Goal: Communication & Community: Participate in discussion

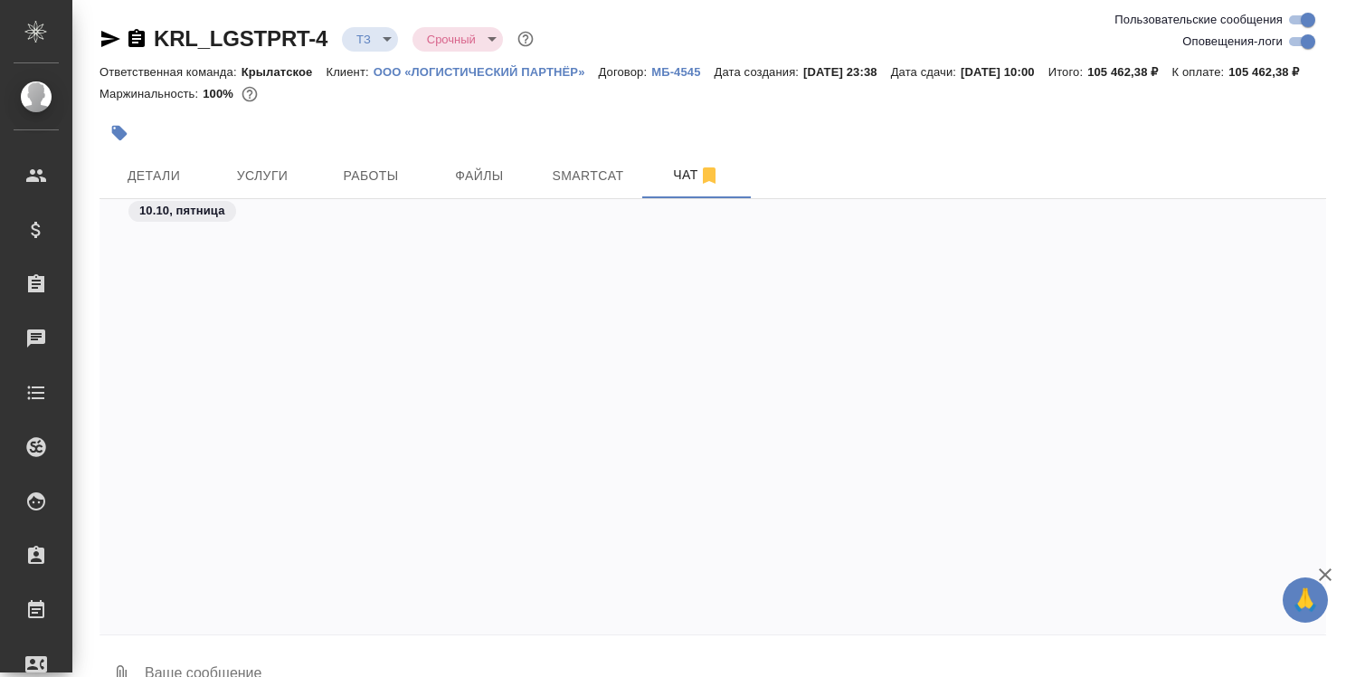
scroll to position [1975, 0]
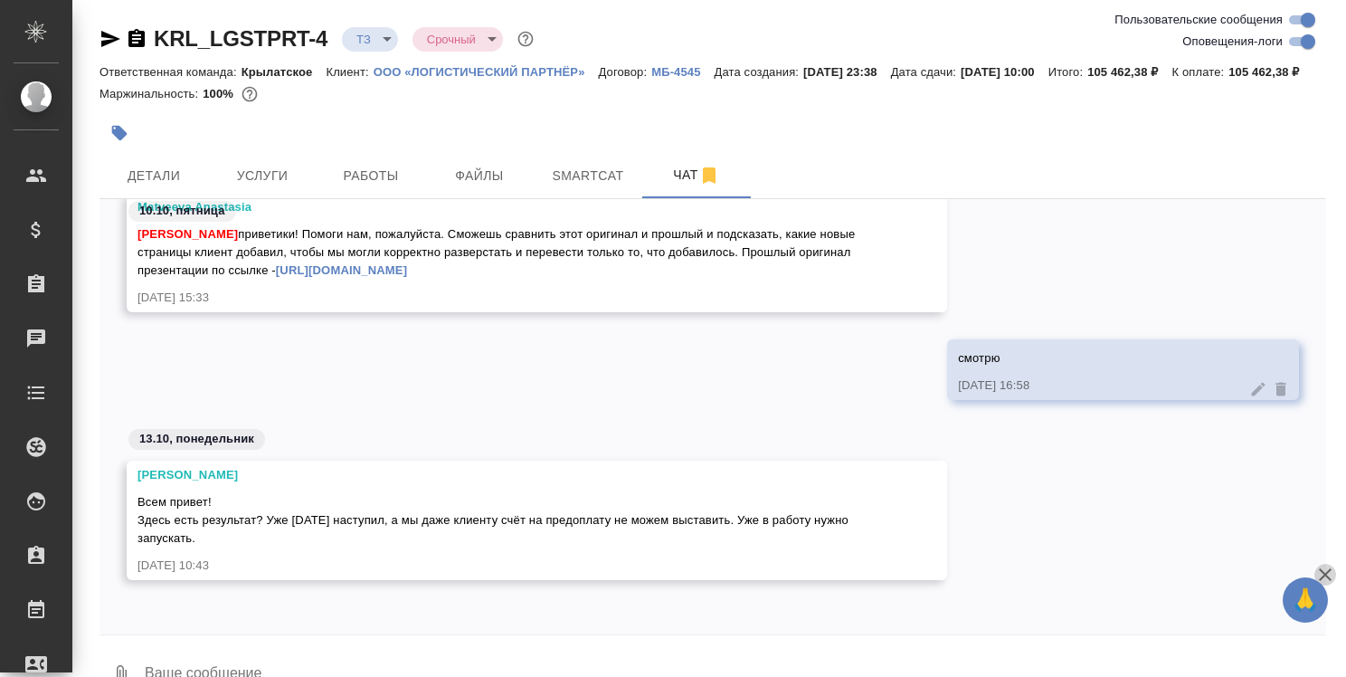
click at [1324, 574] on icon "button" at bounding box center [1325, 574] width 13 height 13
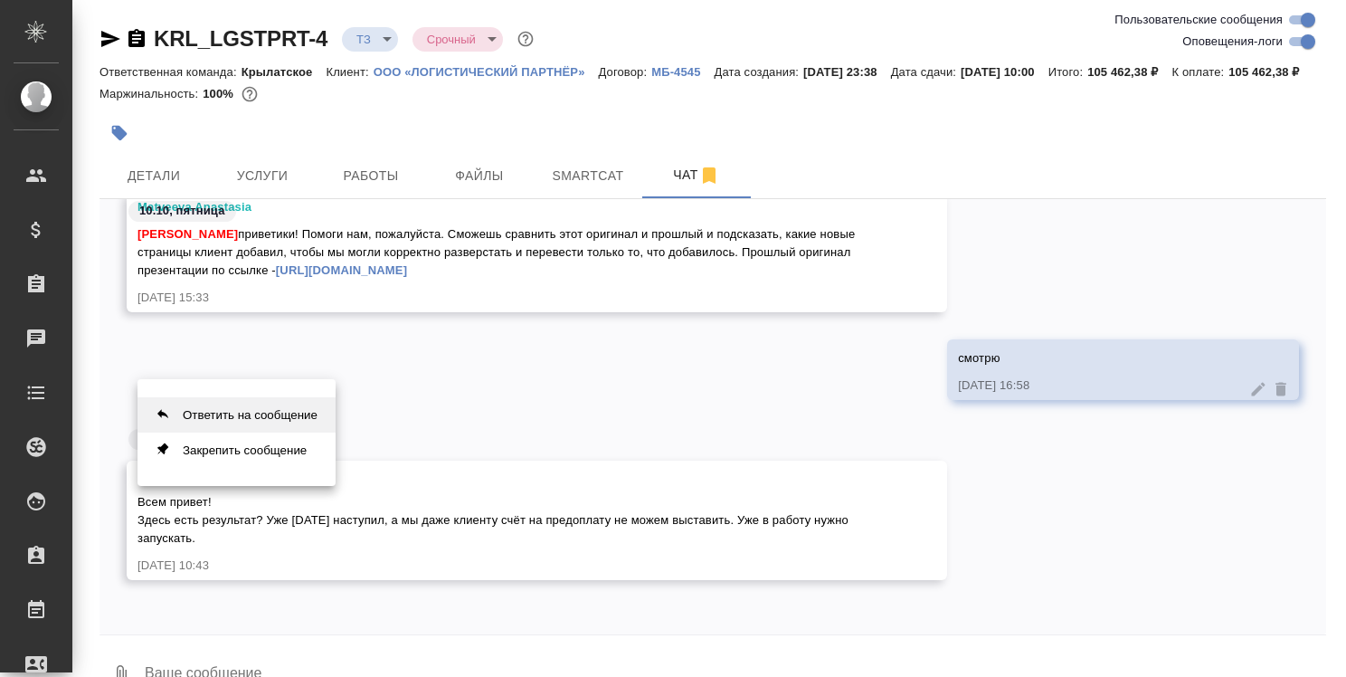
click at [250, 398] on button "Ответить на сообщение" at bounding box center [237, 414] width 198 height 35
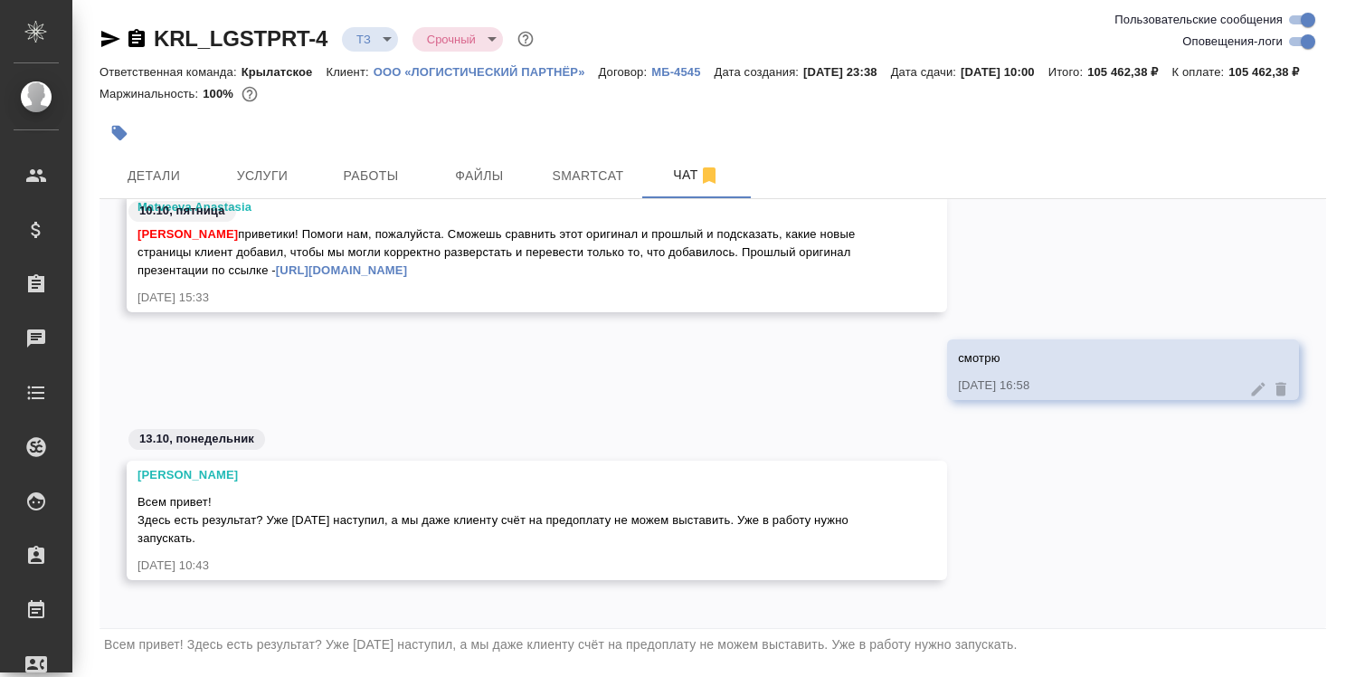
scroll to position [1981, 0]
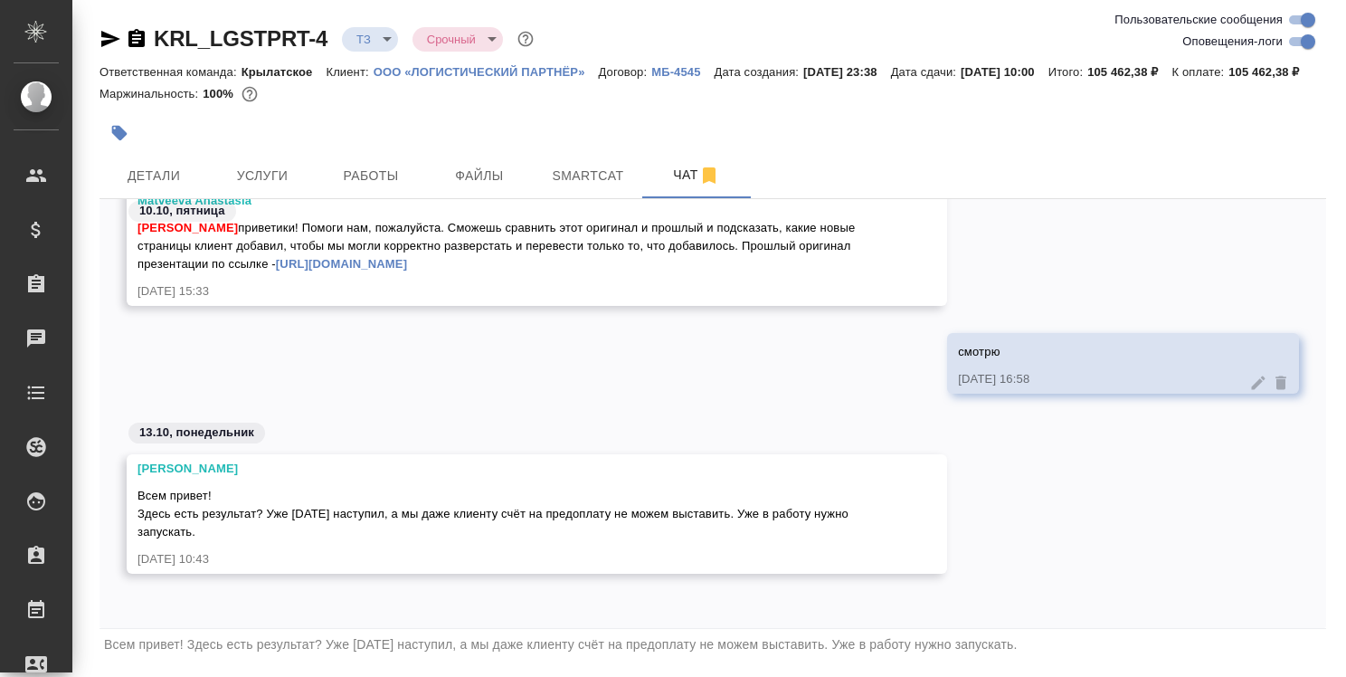
click at [407, 270] on link "[URL][DOMAIN_NAME]" at bounding box center [341, 264] width 131 height 14
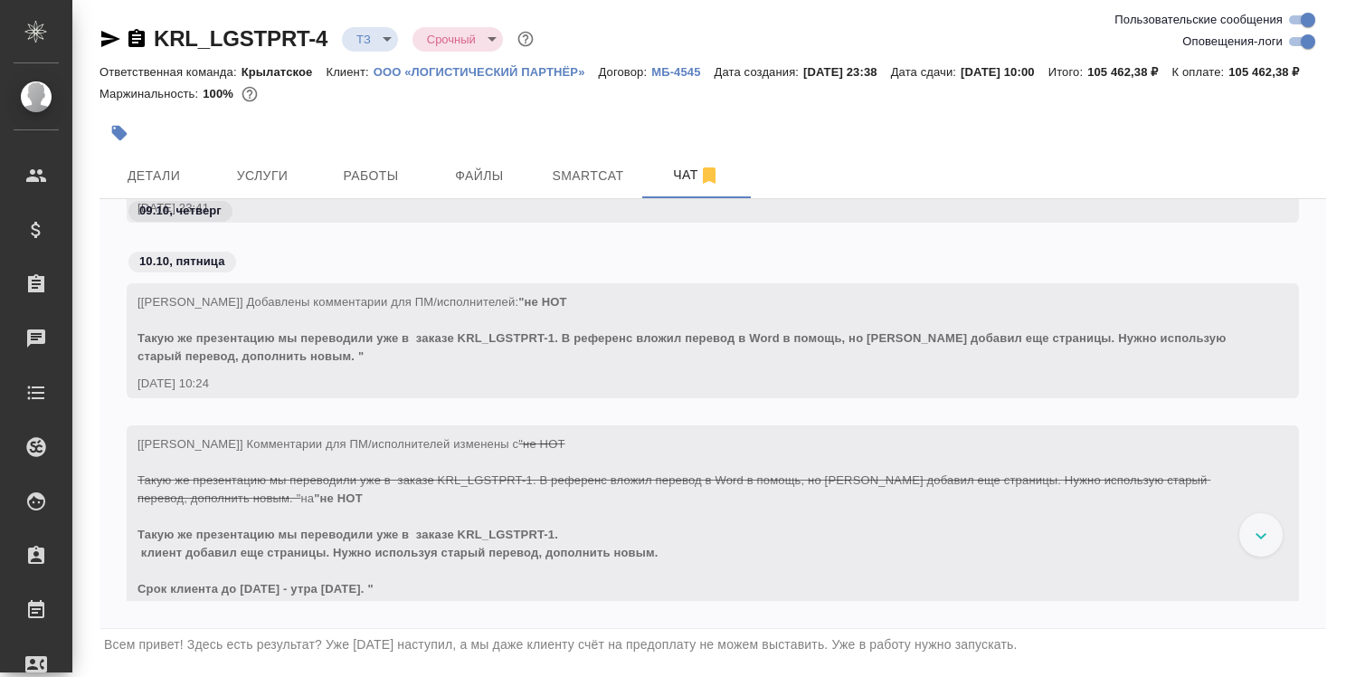
scroll to position [257, 0]
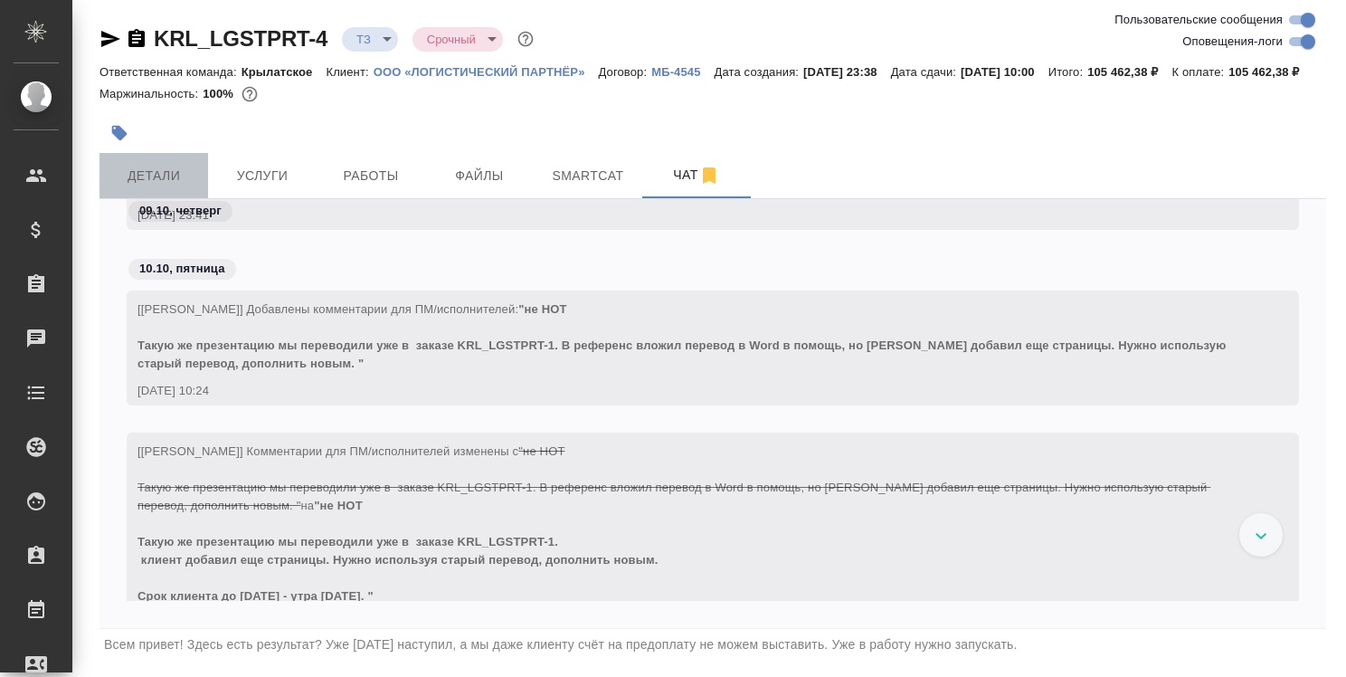
click at [172, 187] on span "Детали" at bounding box center [153, 176] width 87 height 23
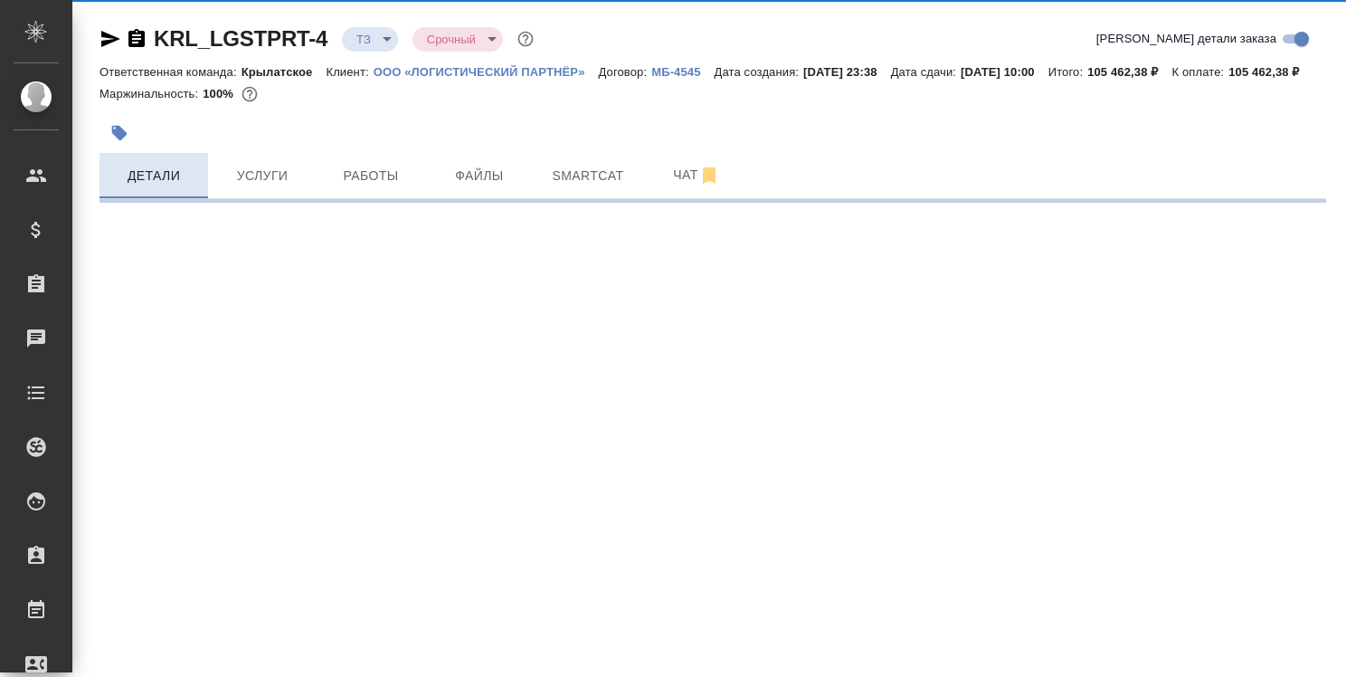
select select "RU"
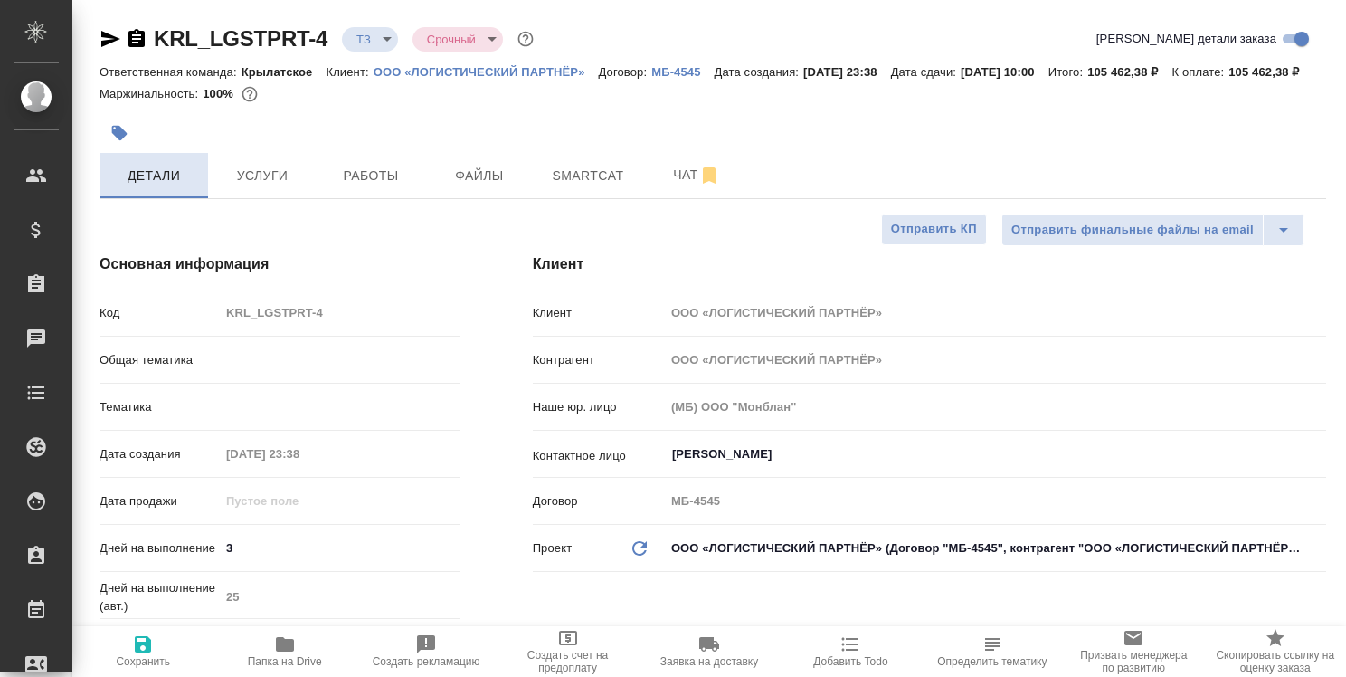
type textarea "x"
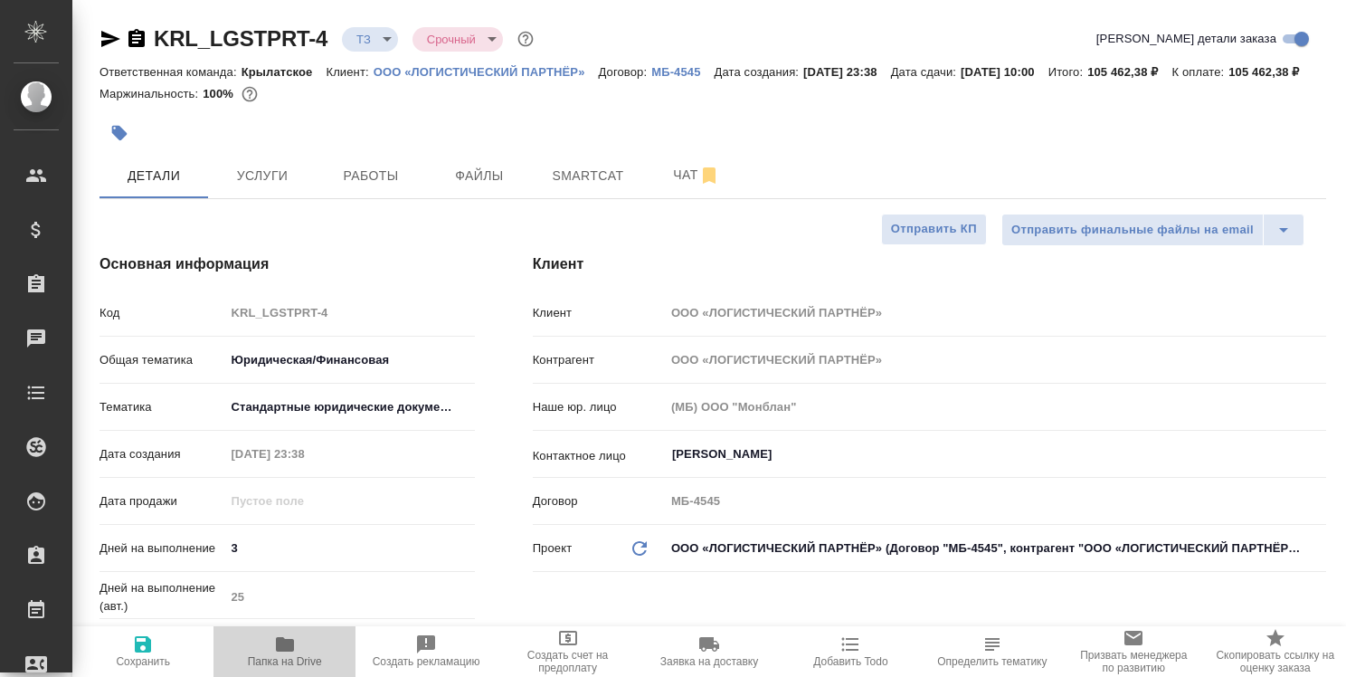
click at [289, 646] on icon "button" at bounding box center [285, 644] width 18 height 14
type textarea "x"
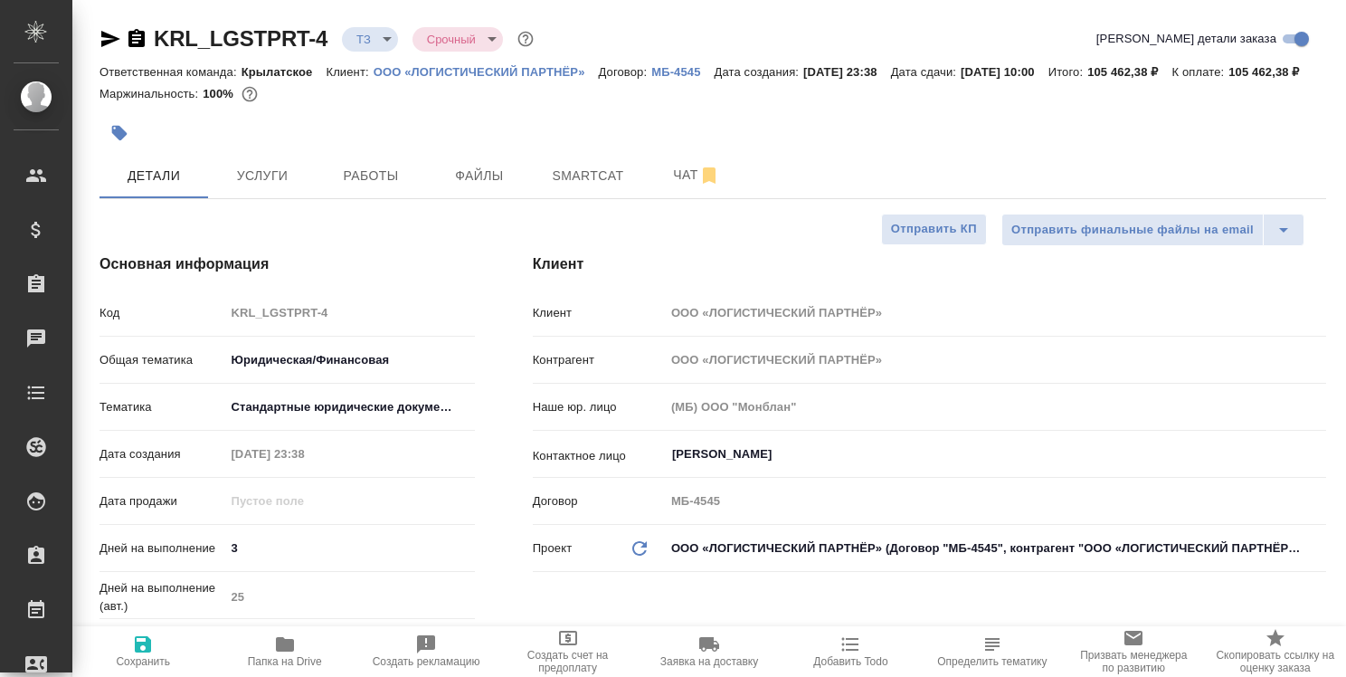
type textarea "x"
click at [679, 186] on span "Чат" at bounding box center [696, 175] width 87 height 23
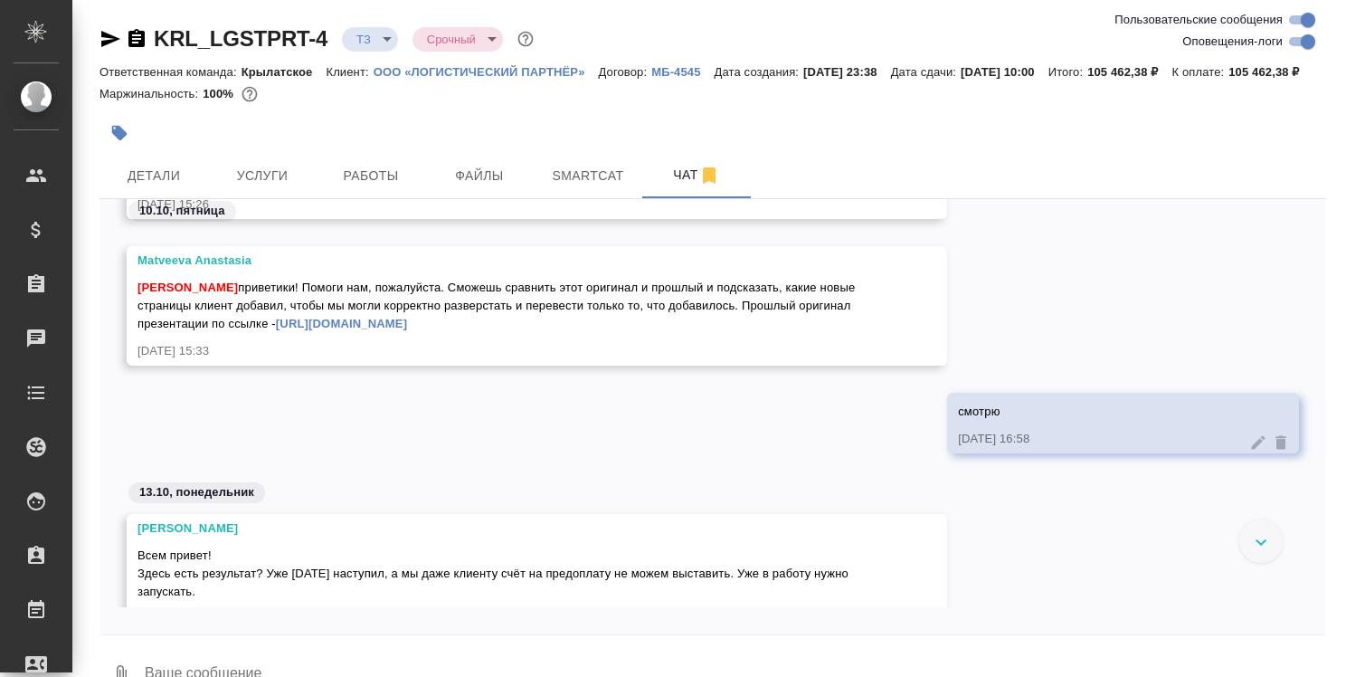
scroll to position [3317, 0]
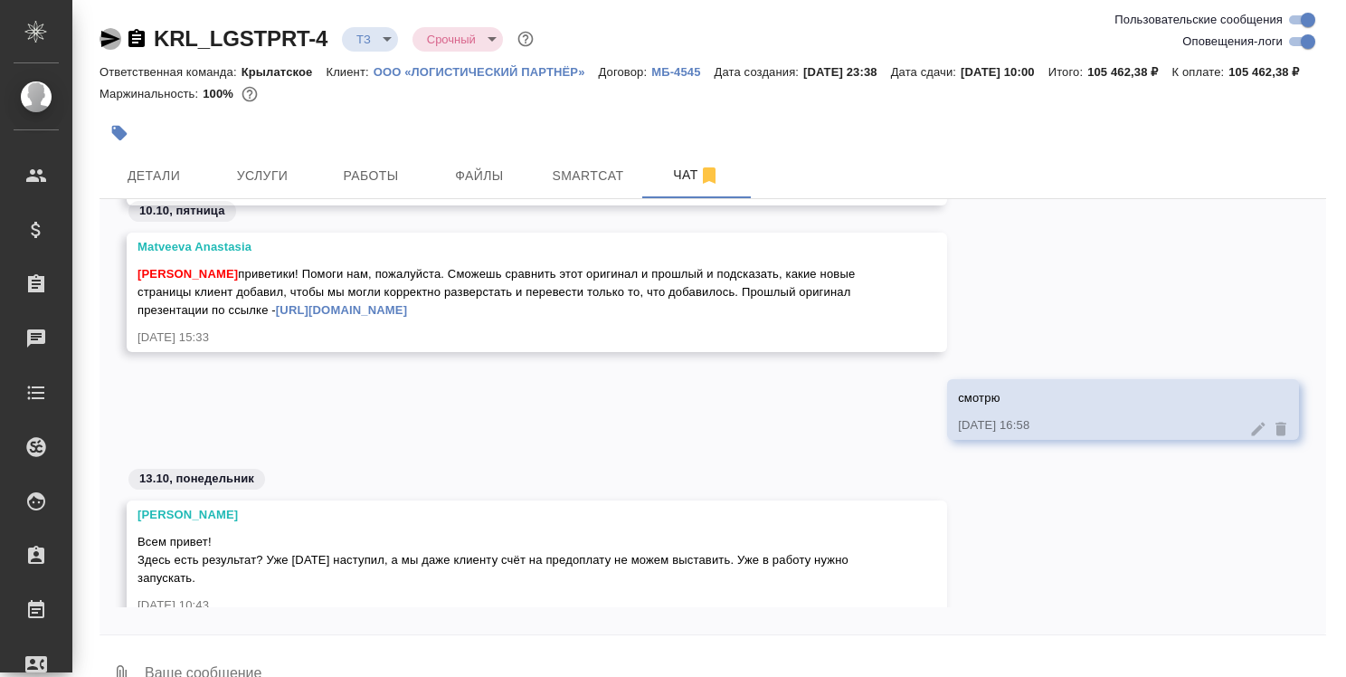
click at [105, 39] on icon "button" at bounding box center [111, 39] width 22 height 22
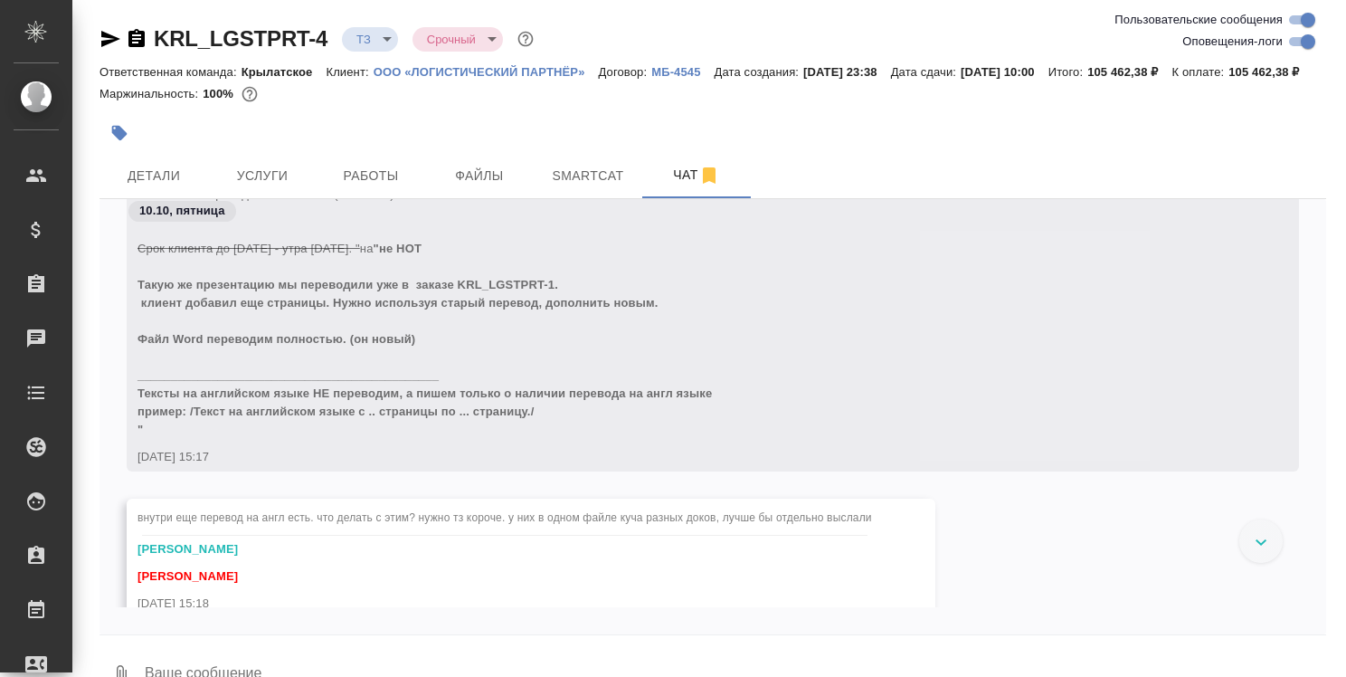
scroll to position [2497, 0]
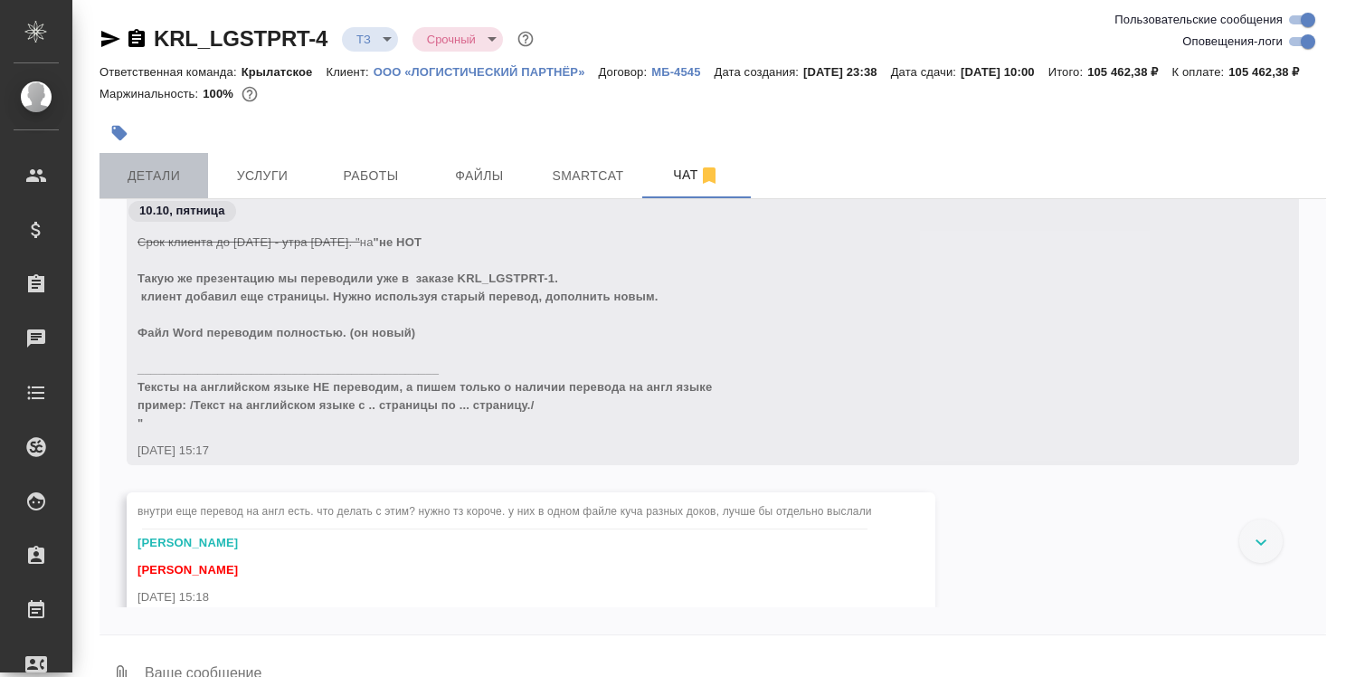
click at [144, 187] on span "Детали" at bounding box center [153, 176] width 87 height 23
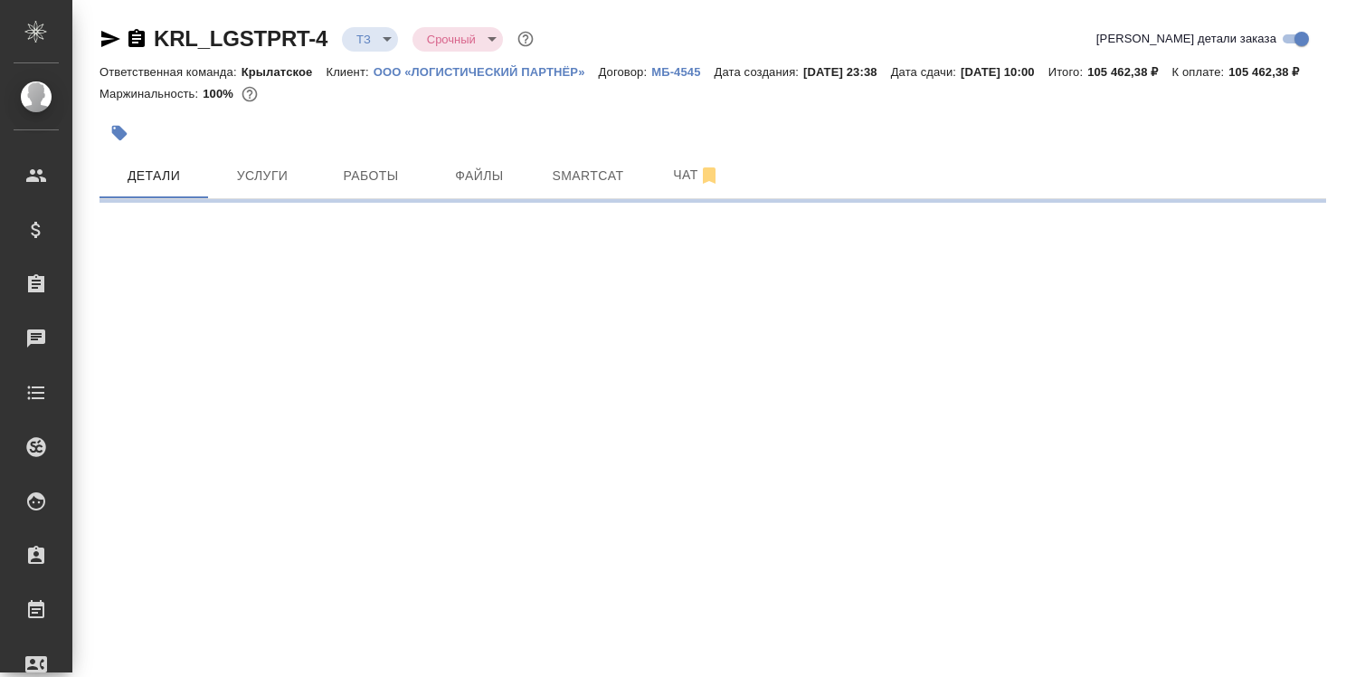
select select "RU"
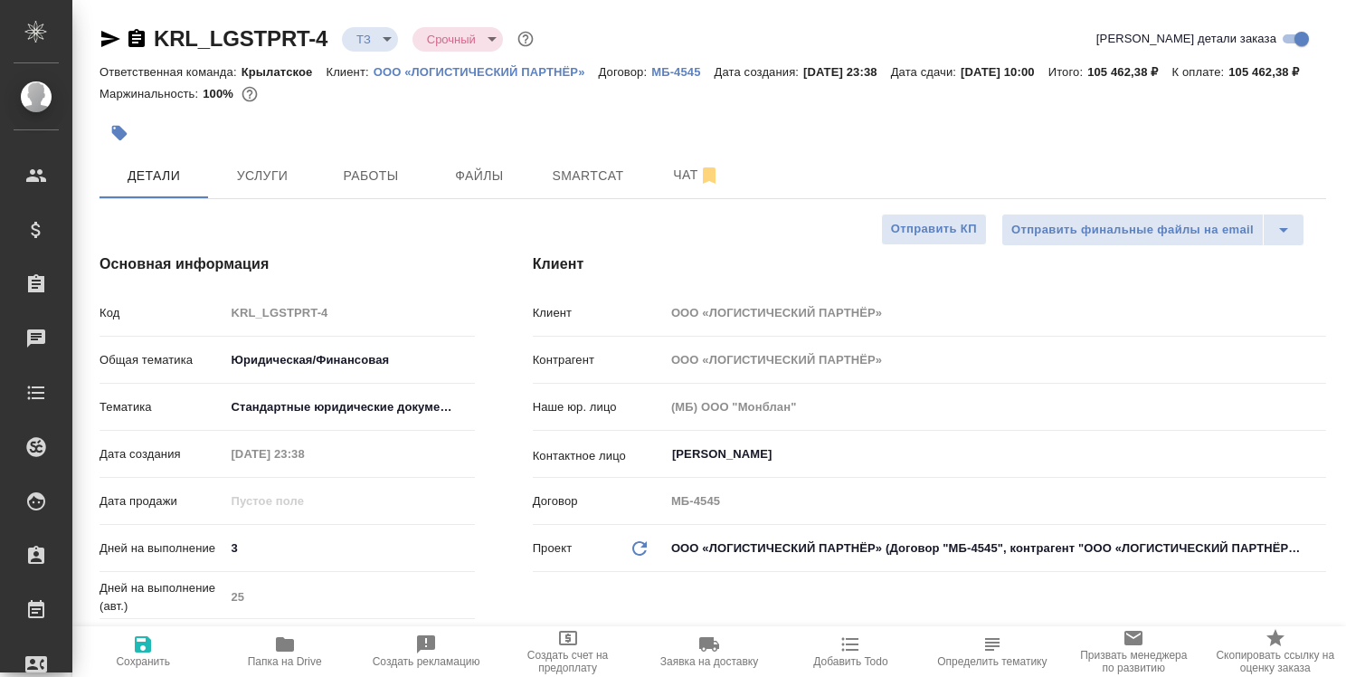
type textarea "x"
click at [287, 654] on icon "button" at bounding box center [285, 644] width 22 height 22
type textarea "x"
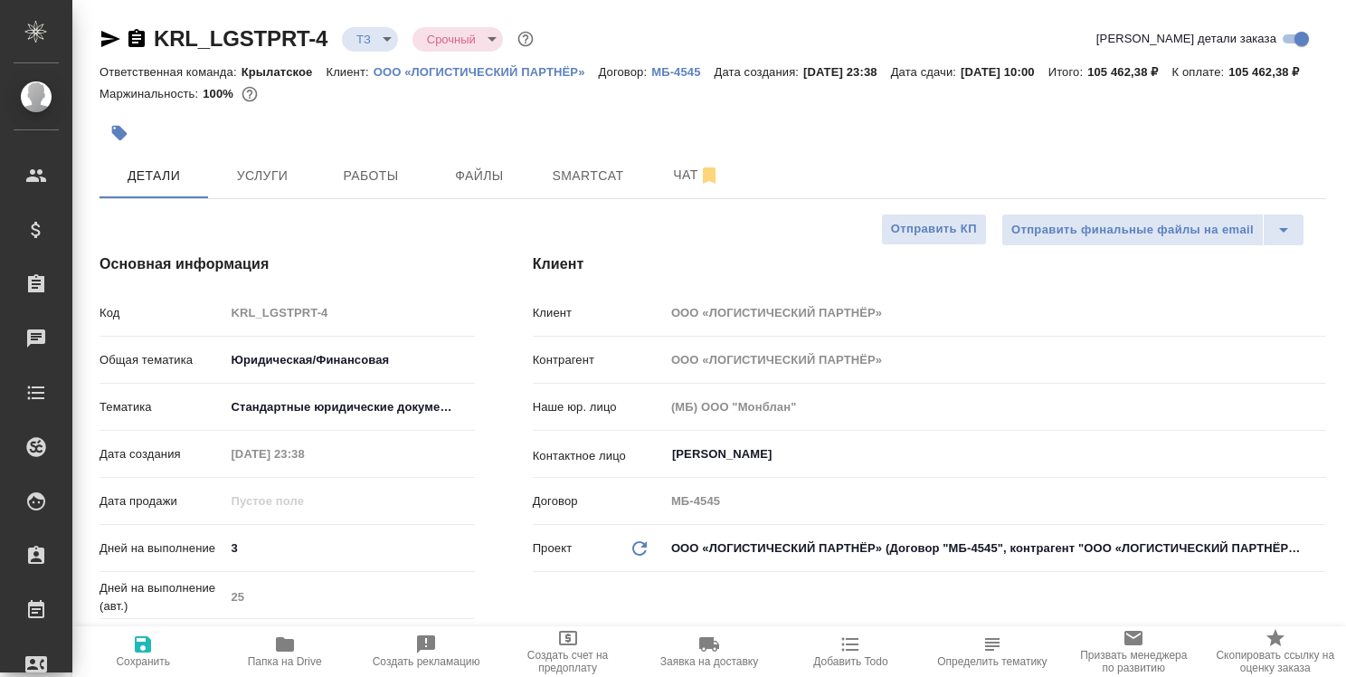
type textarea "x"
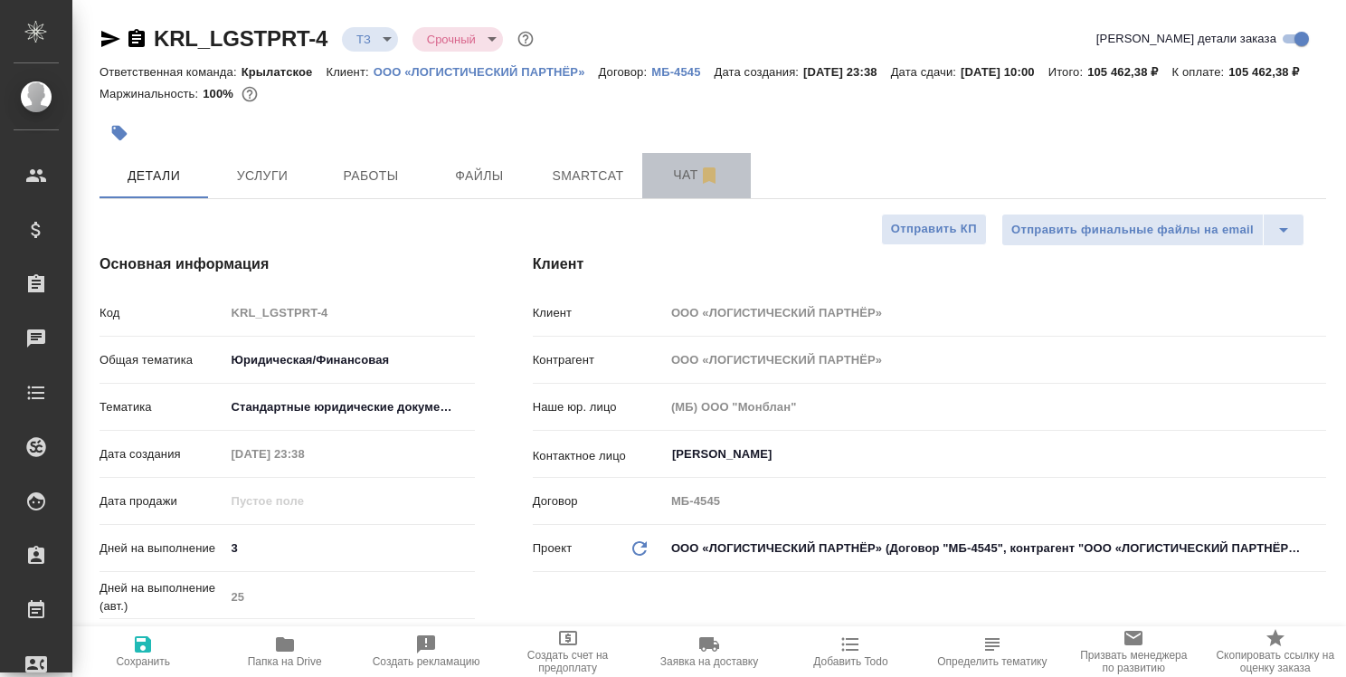
click at [696, 186] on span "Чат" at bounding box center [696, 175] width 87 height 23
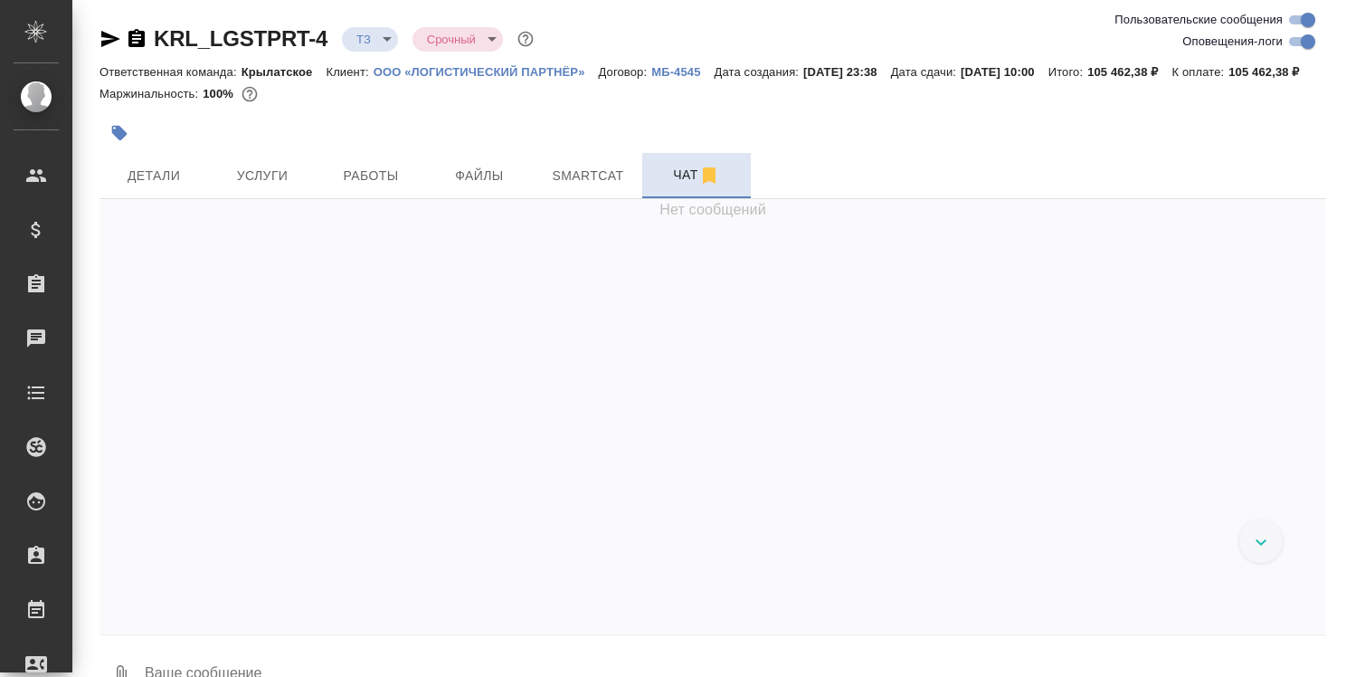
scroll to position [1975, 0]
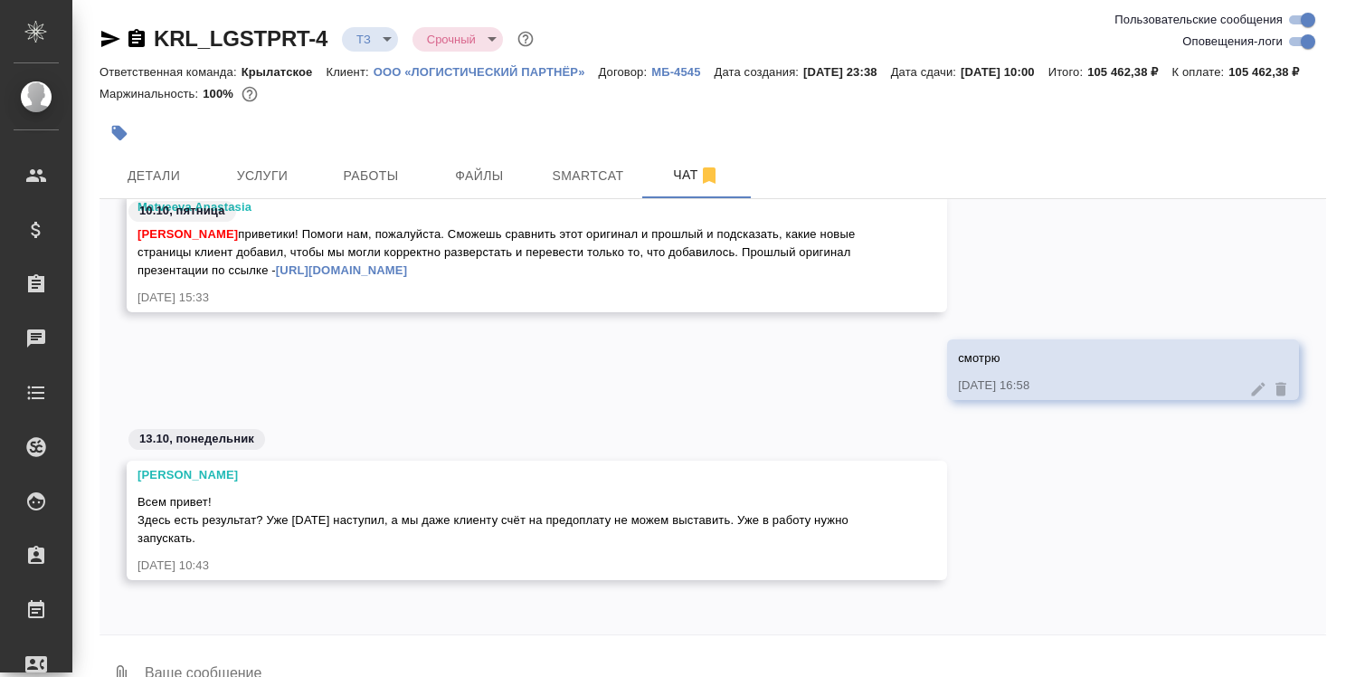
click at [407, 277] on link "[URL][DOMAIN_NAME]" at bounding box center [341, 270] width 131 height 14
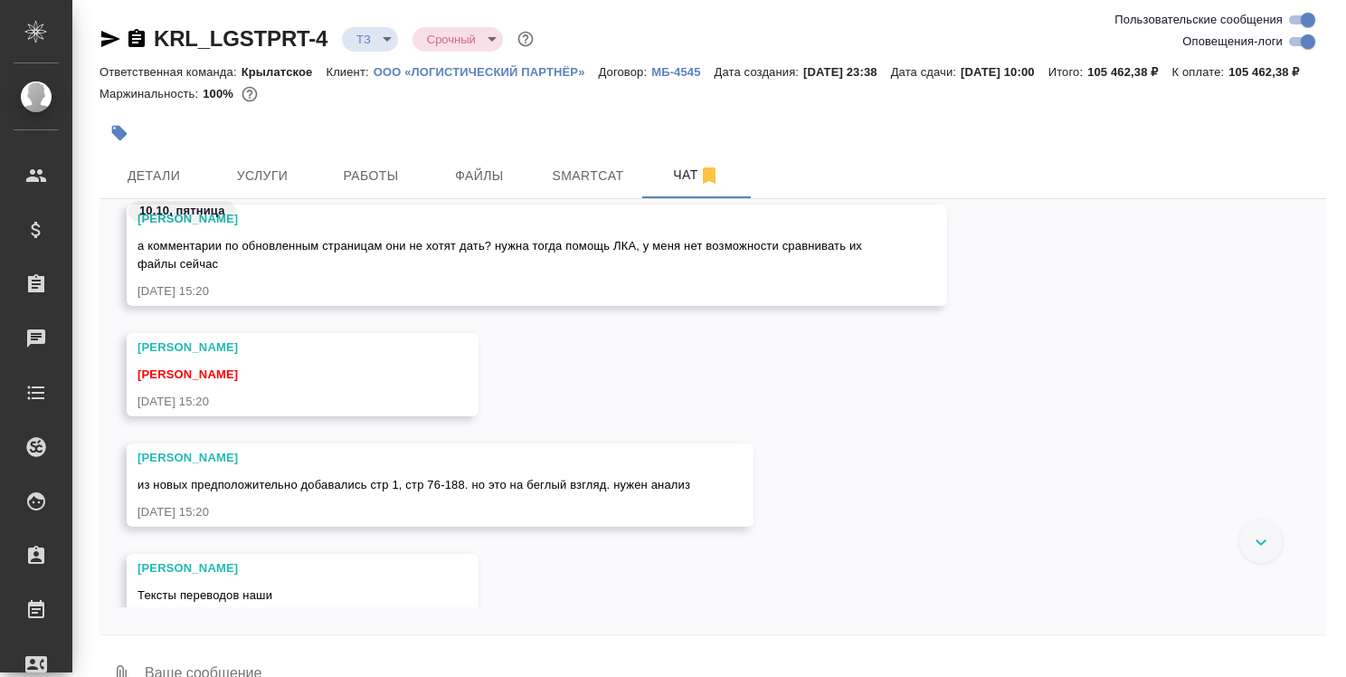
scroll to position [62, 0]
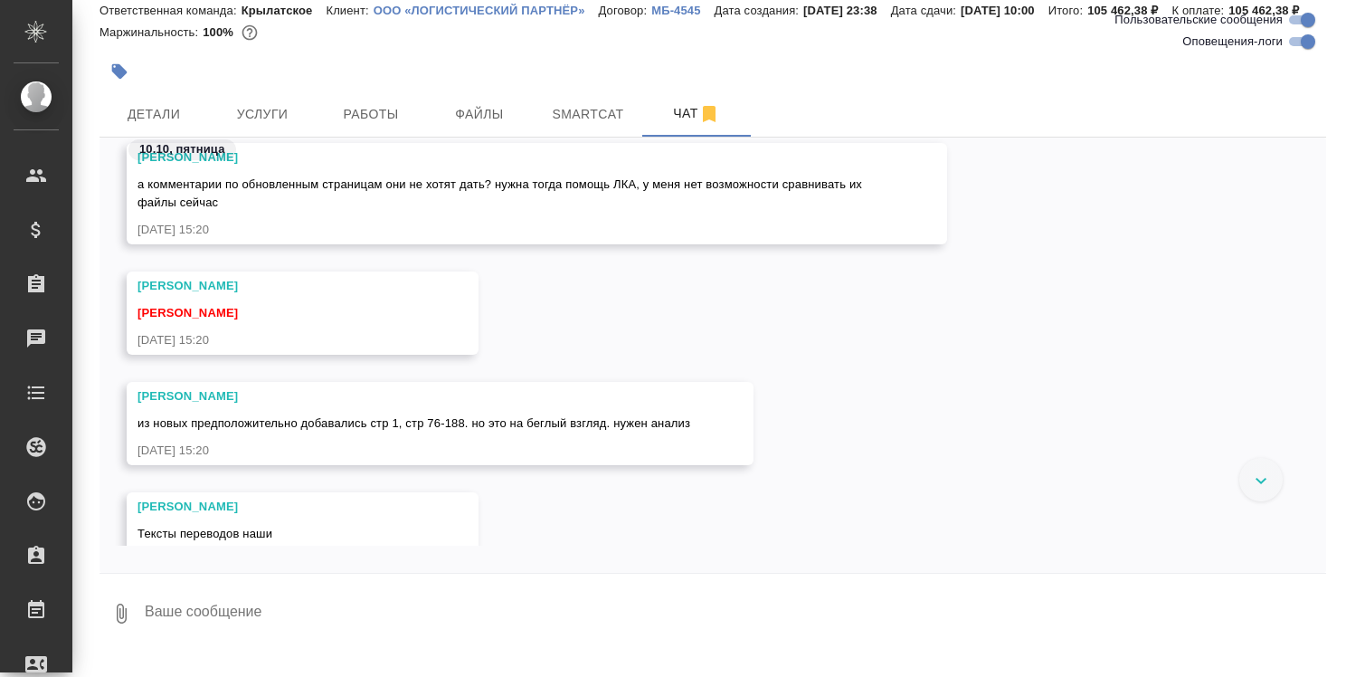
click at [914, 644] on textarea at bounding box center [734, 614] width 1183 height 62
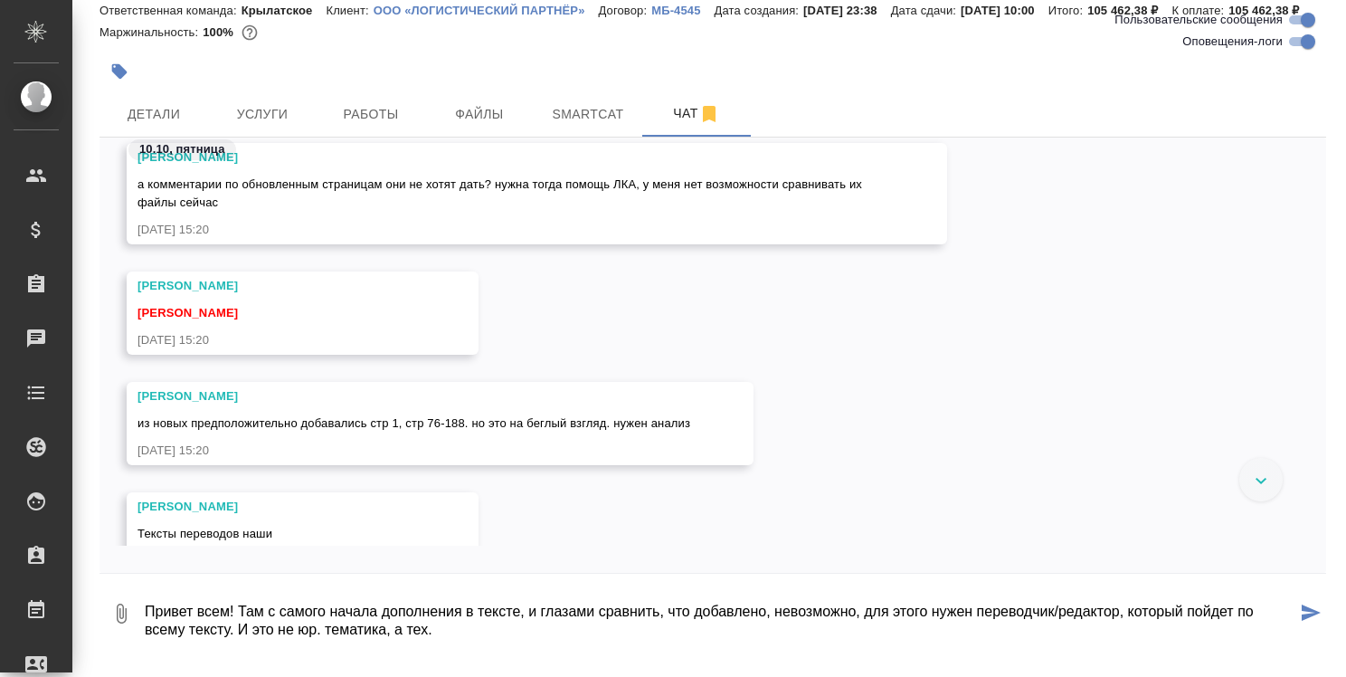
click at [515, 630] on textarea "Привет всем! Там с самого начала дополнения в тексте, и глазами сравнить, что д…" at bounding box center [719, 614] width 1153 height 62
click at [521, 634] on textarea "Привет всем! Там с самого начала дополнения в тексте, и глазами сравнить, что д…" at bounding box center [719, 614] width 1153 height 62
drag, startPoint x: 609, startPoint y: 633, endPoint x: 662, endPoint y: 696, distance: 82.1
click at [662, 676] on html ".cls-1 fill:#fff; AWATERA [PERSON_NAME] Спецификации Заказы 0 Чаты Todo Проекты…" at bounding box center [673, 338] width 1346 height 677
type textarea "Привет всем! Там с самого начала дополнения в тексте на стр. 1 и 2. На беглый в…"
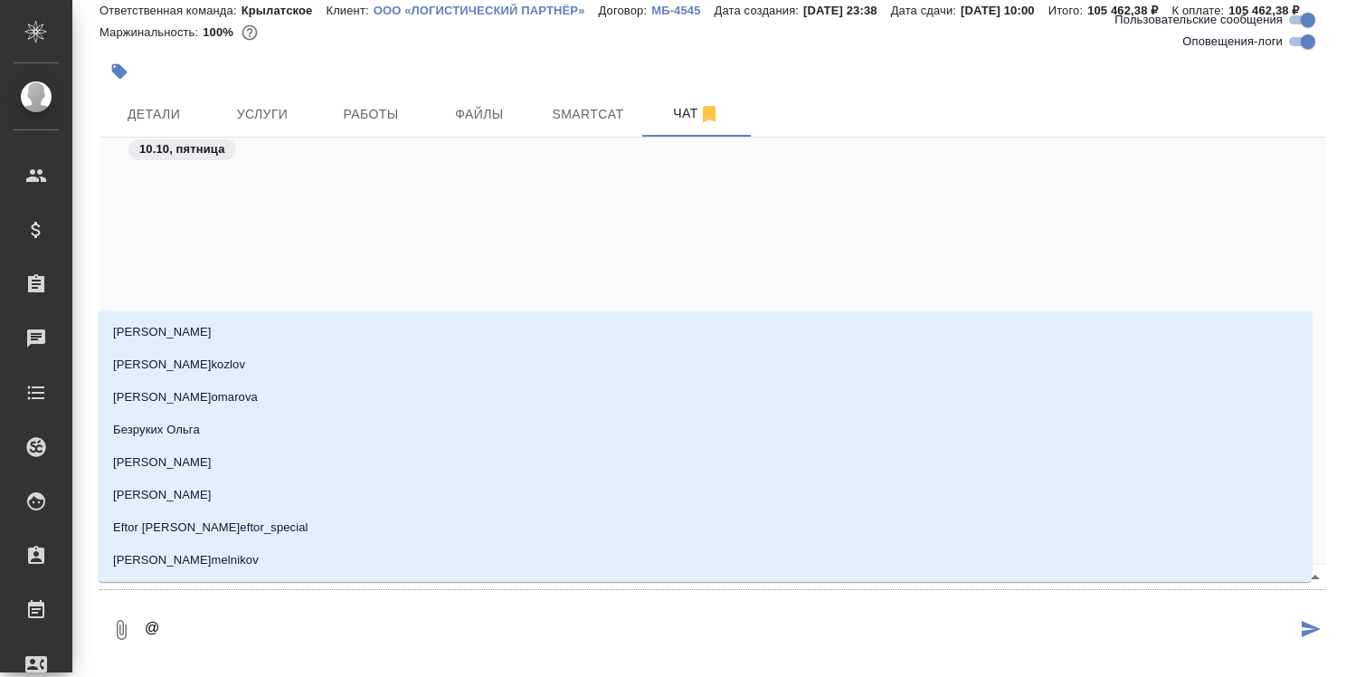
scroll to position [3800, 0]
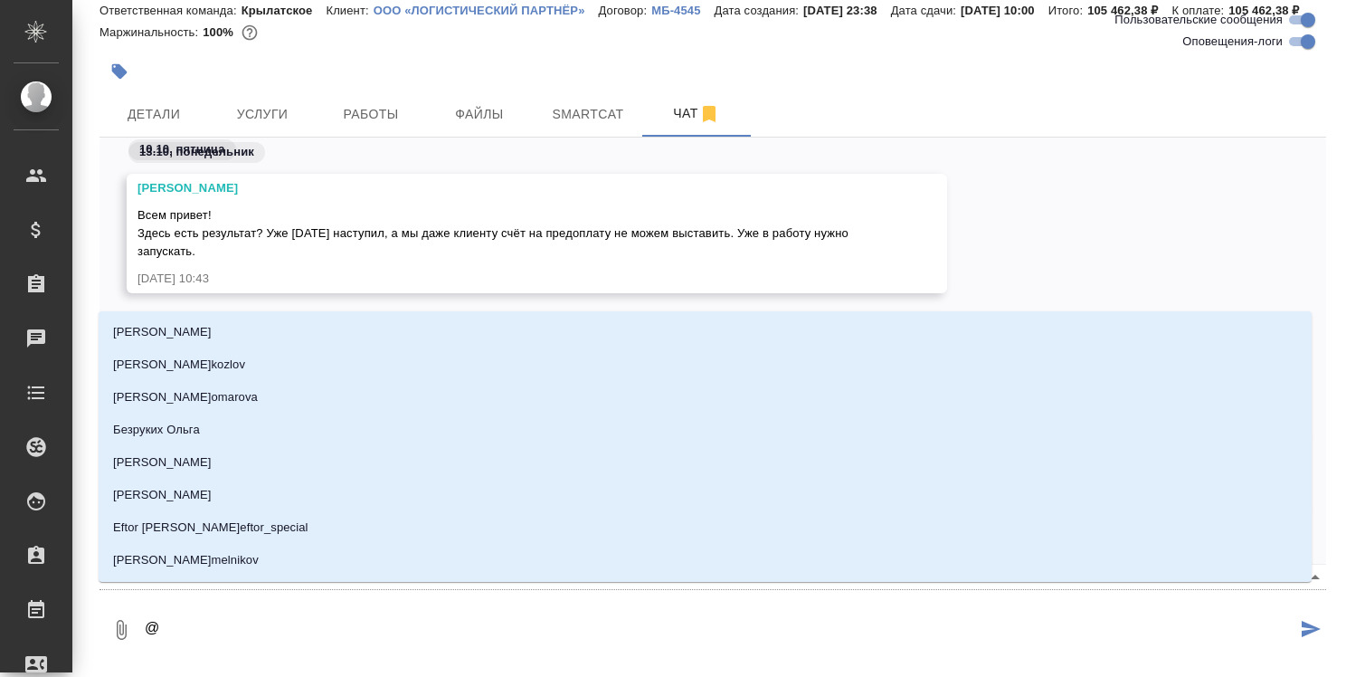
type textarea "@з"
type input "з"
type textarea "@за"
type input "за"
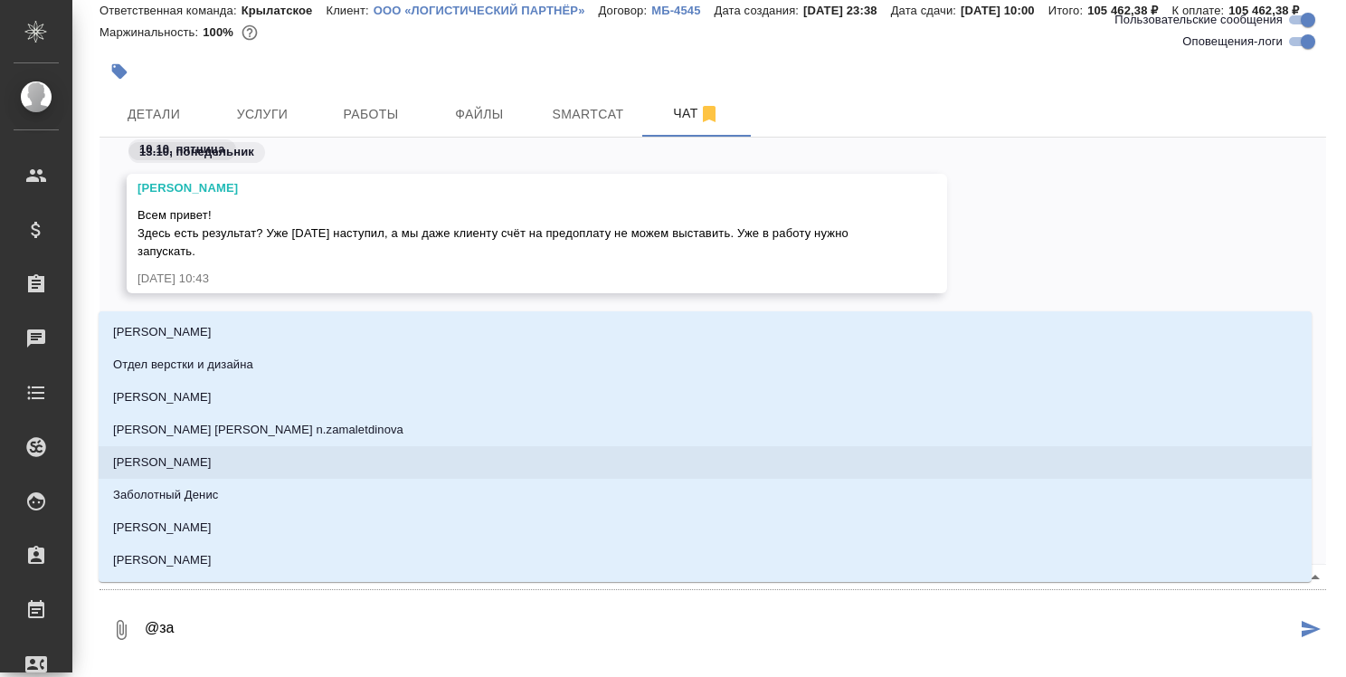
type textarea "@заб"
type input "заб"
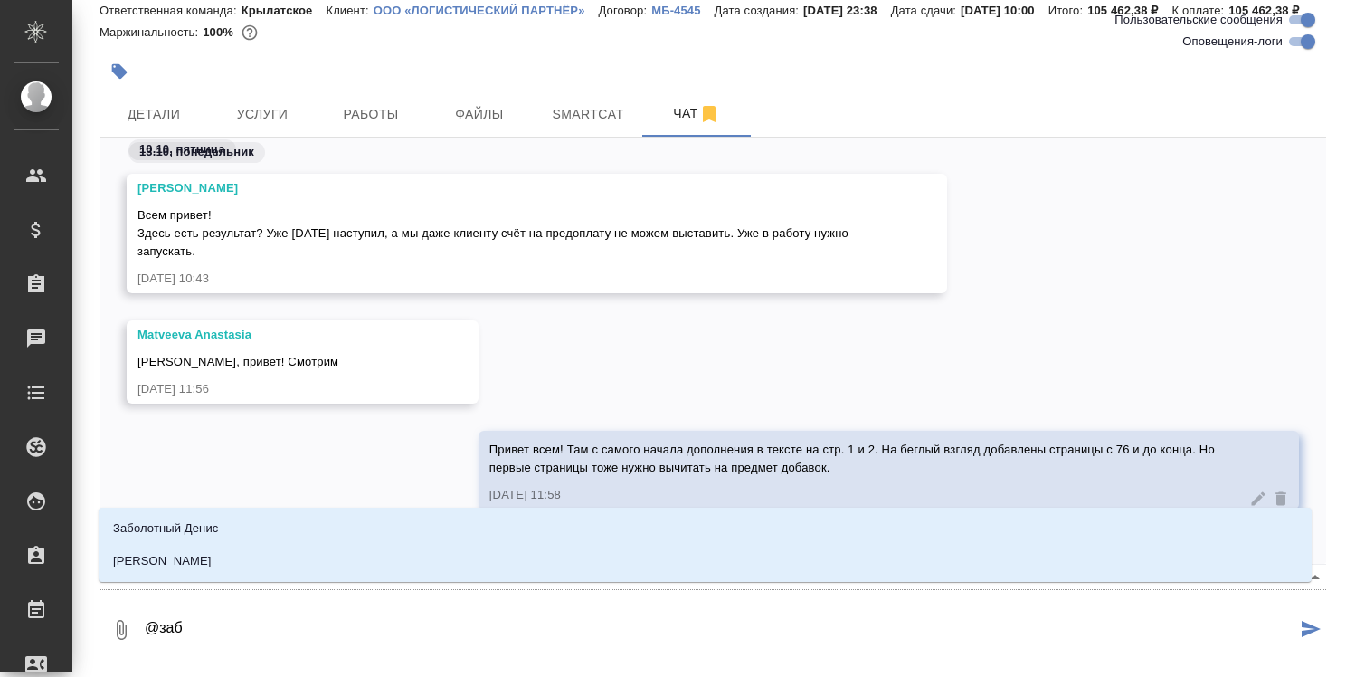
type textarea "@забо"
type input "забо"
type textarea "@забор"
type input "забор"
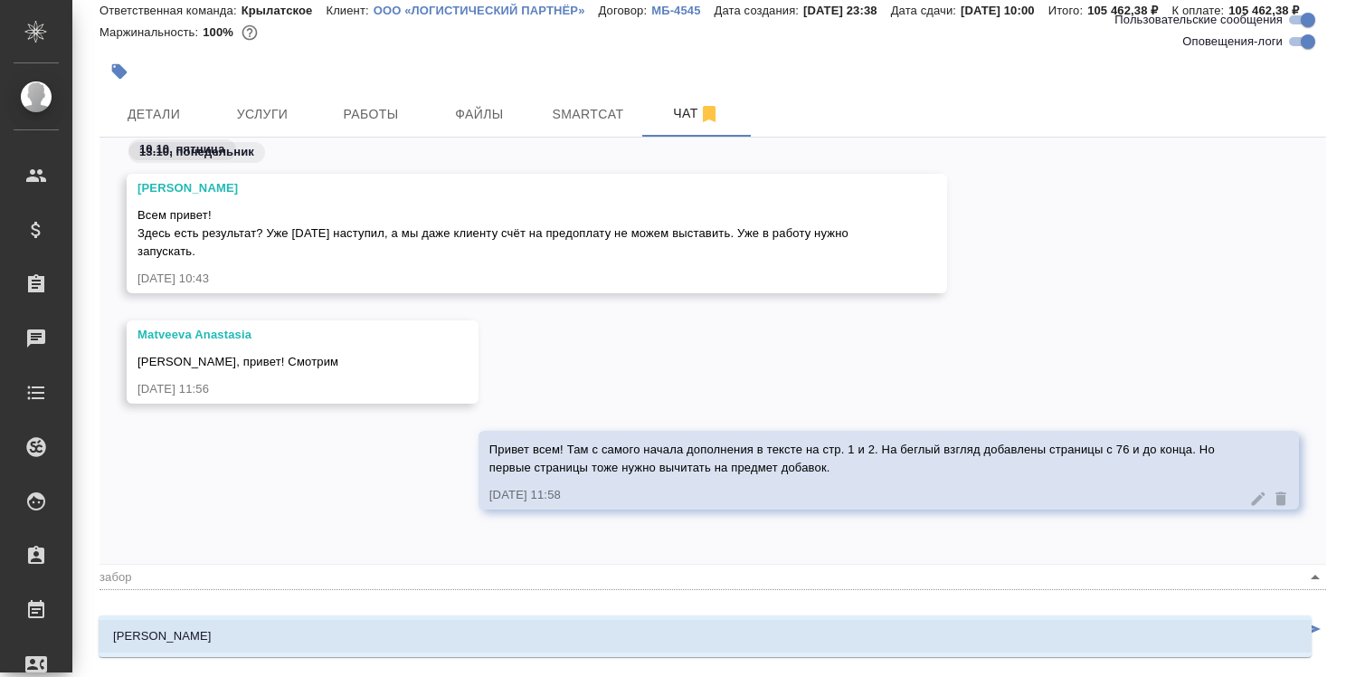
click at [754, 622] on li "[PERSON_NAME]" at bounding box center [705, 636] width 1213 height 33
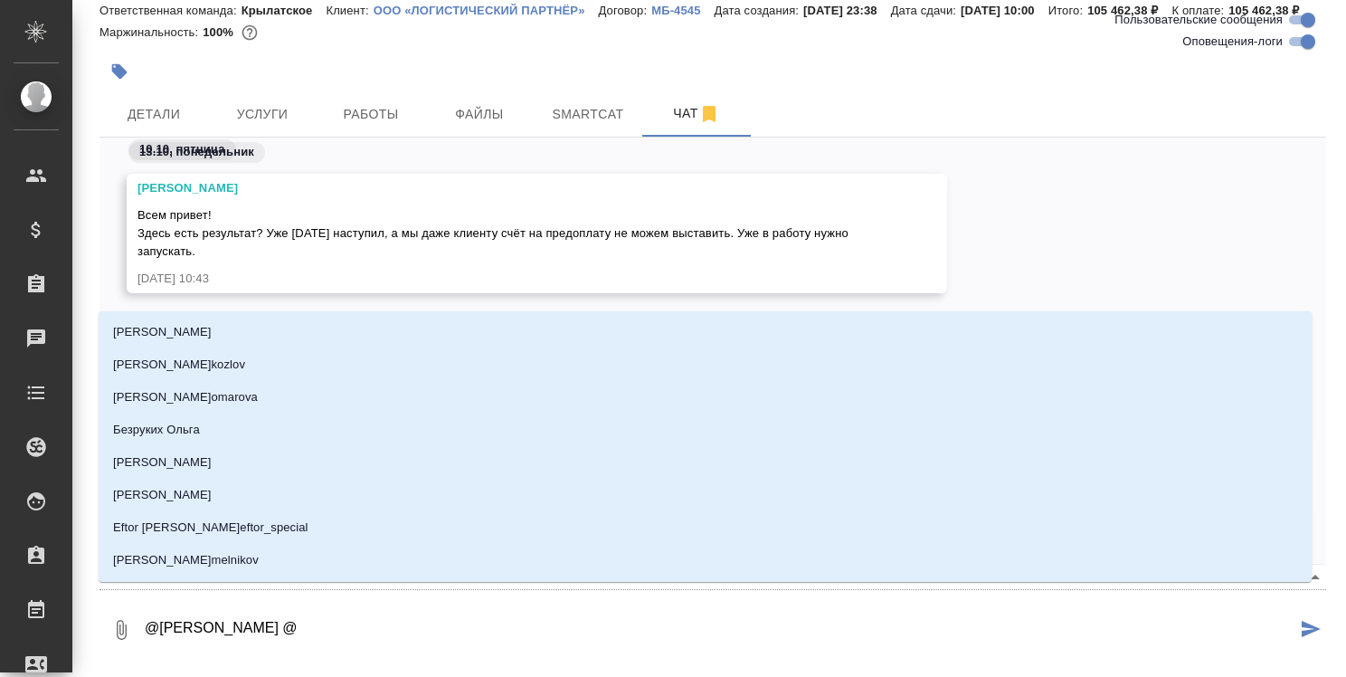
type textarea "@[PERSON_NAME] @к"
type input "к"
type textarea "@[PERSON_NAME] @ка"
type input "ка"
type textarea "@[PERSON_NAME] @кас"
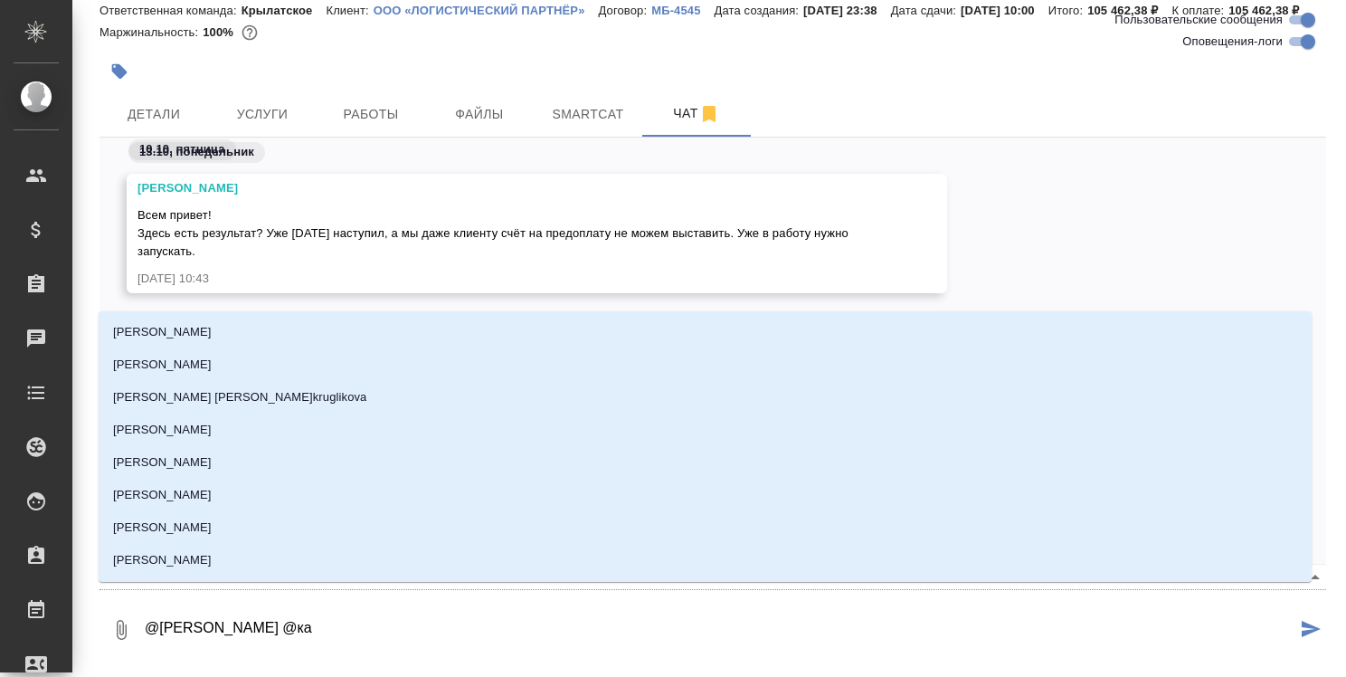
type input "кас"
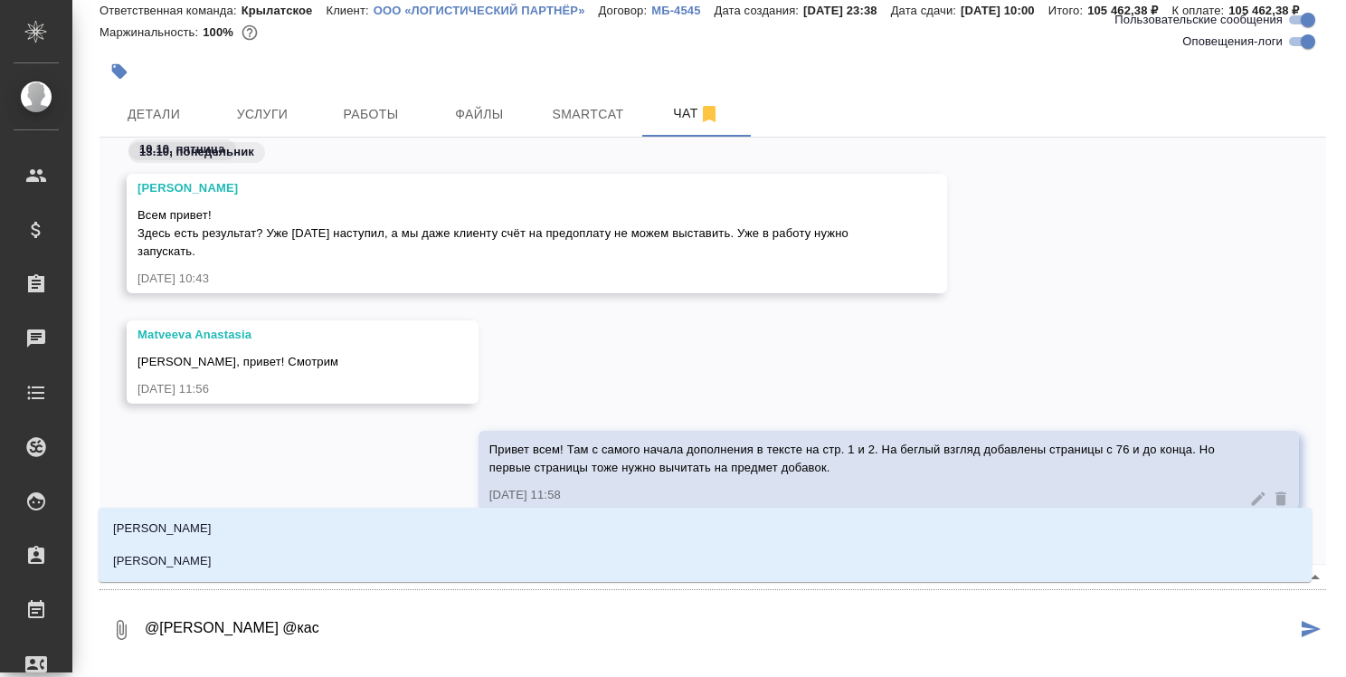
type textarea "@[PERSON_NAME] @касы"
type input "касы"
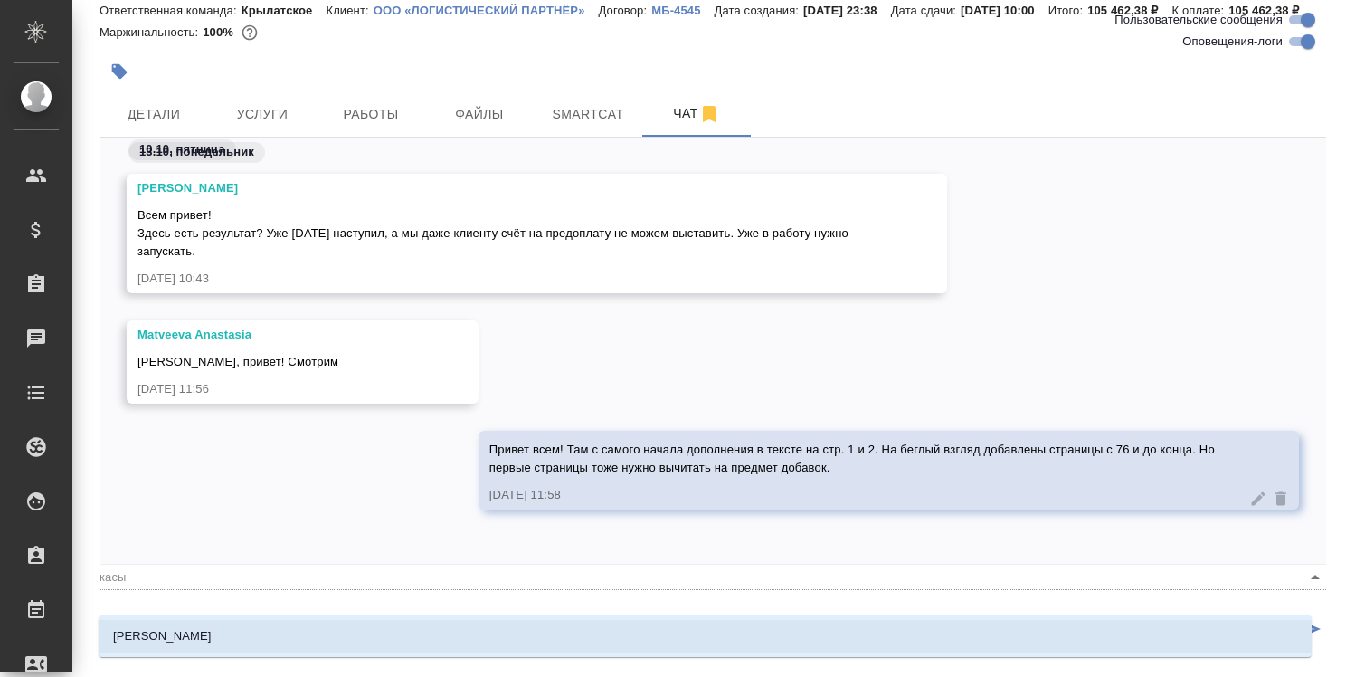
click at [754, 622] on body ".cls-1 fill:#fff; AWATERA [PERSON_NAME] Спецификации Заказы 0 Чаты Todo Проекты…" at bounding box center [673, 338] width 1346 height 677
click at [756, 642] on li "[PERSON_NAME]" at bounding box center [705, 636] width 1213 height 33
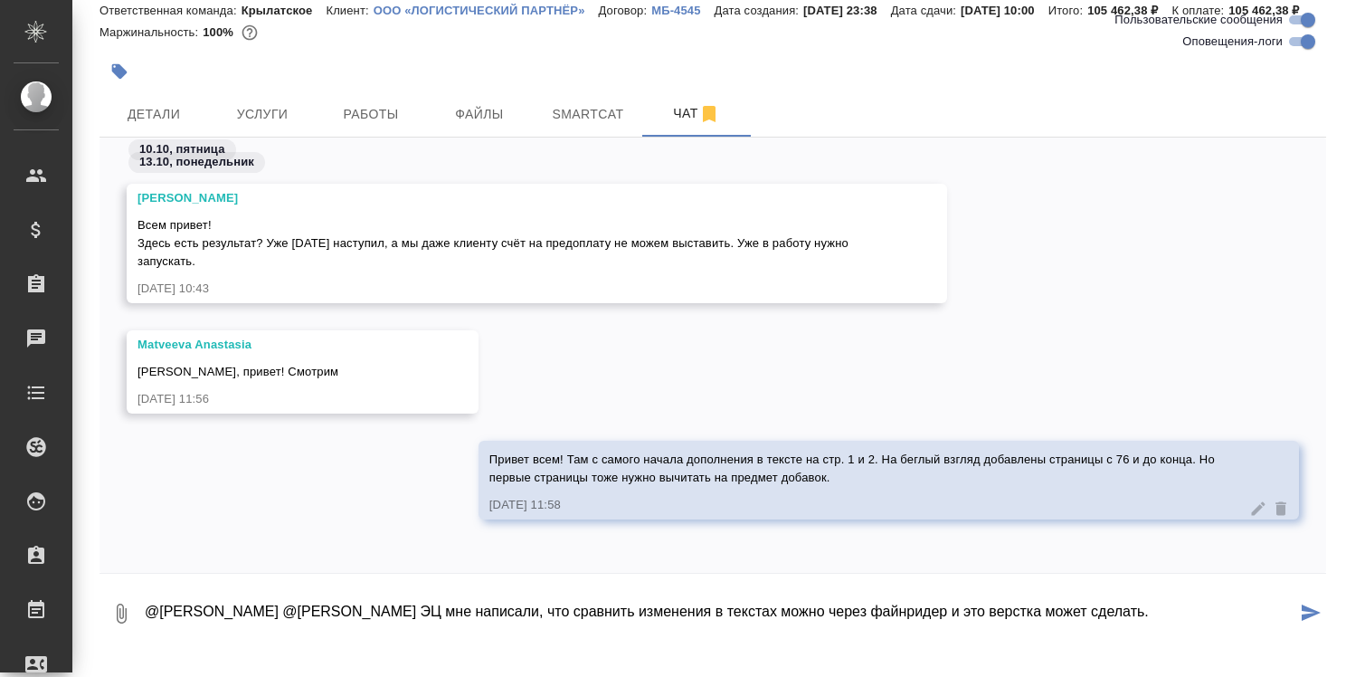
type textarea "@[PERSON_NAME] @[PERSON_NAME] ЭЦ мне написали, что сравнить изменения в текстах…"
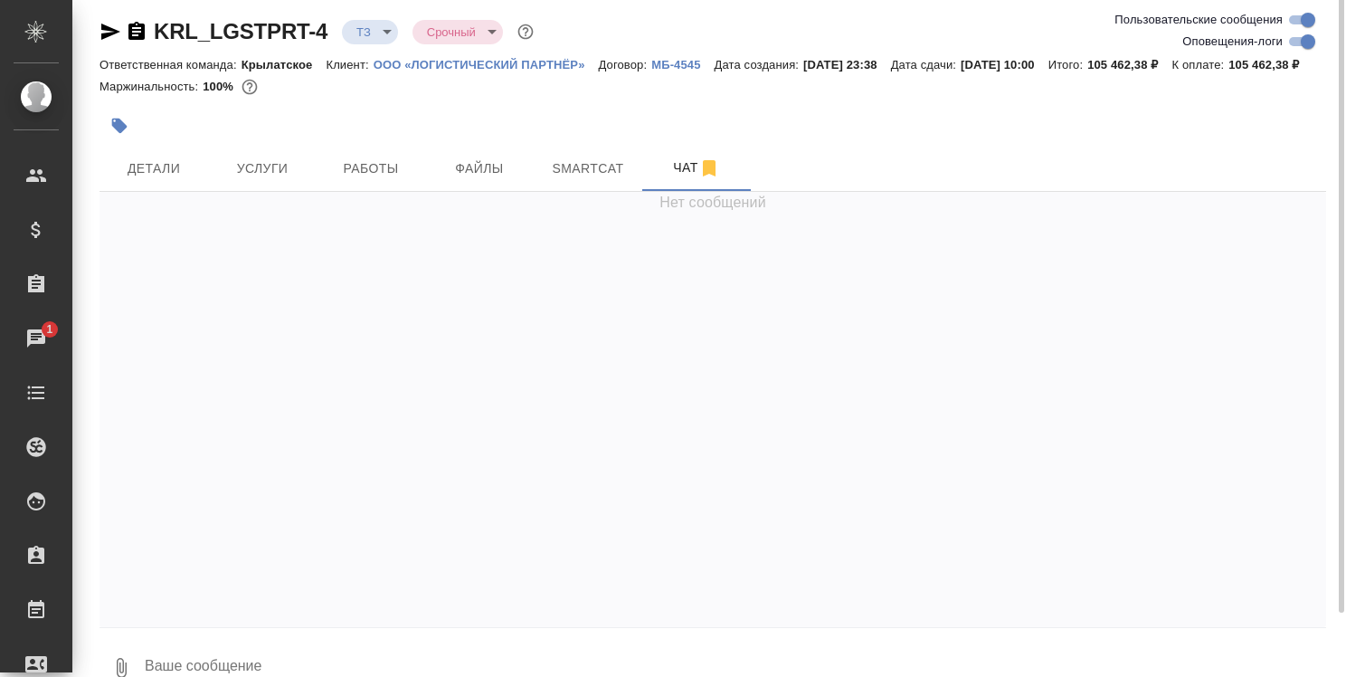
scroll to position [0, 0]
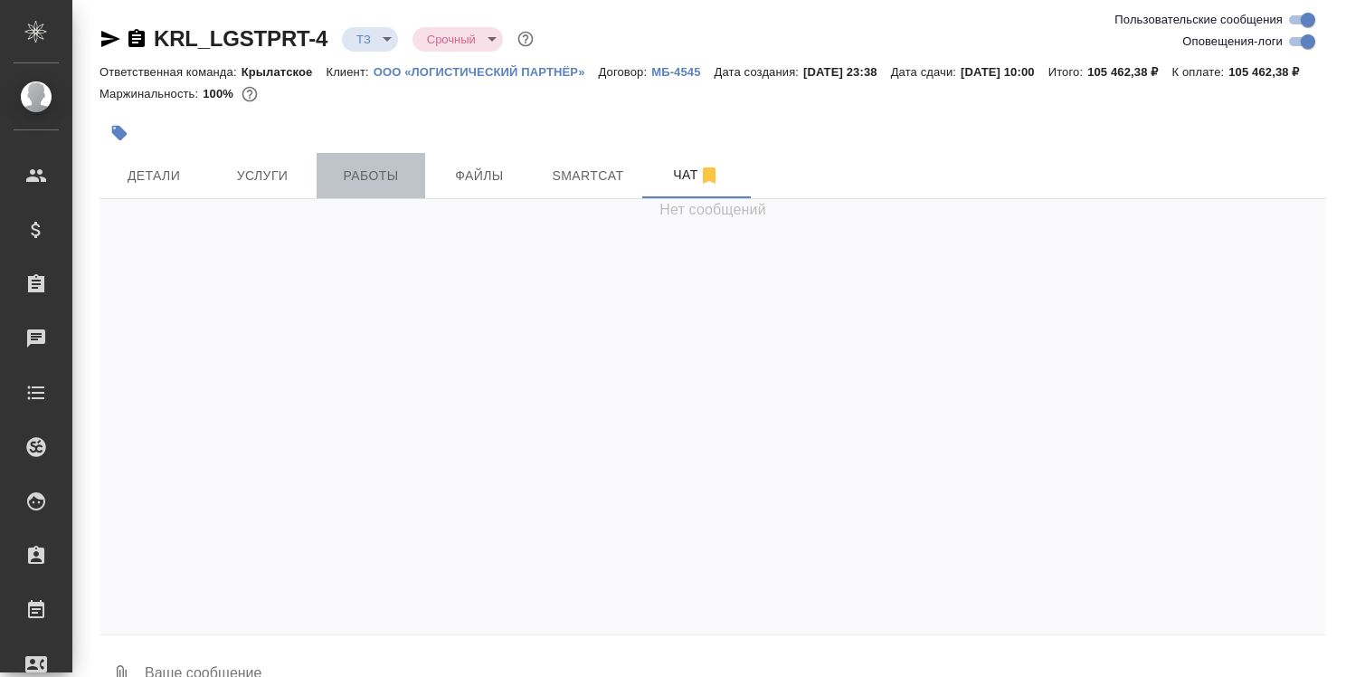
click at [376, 187] on span "Работы" at bounding box center [370, 176] width 87 height 23
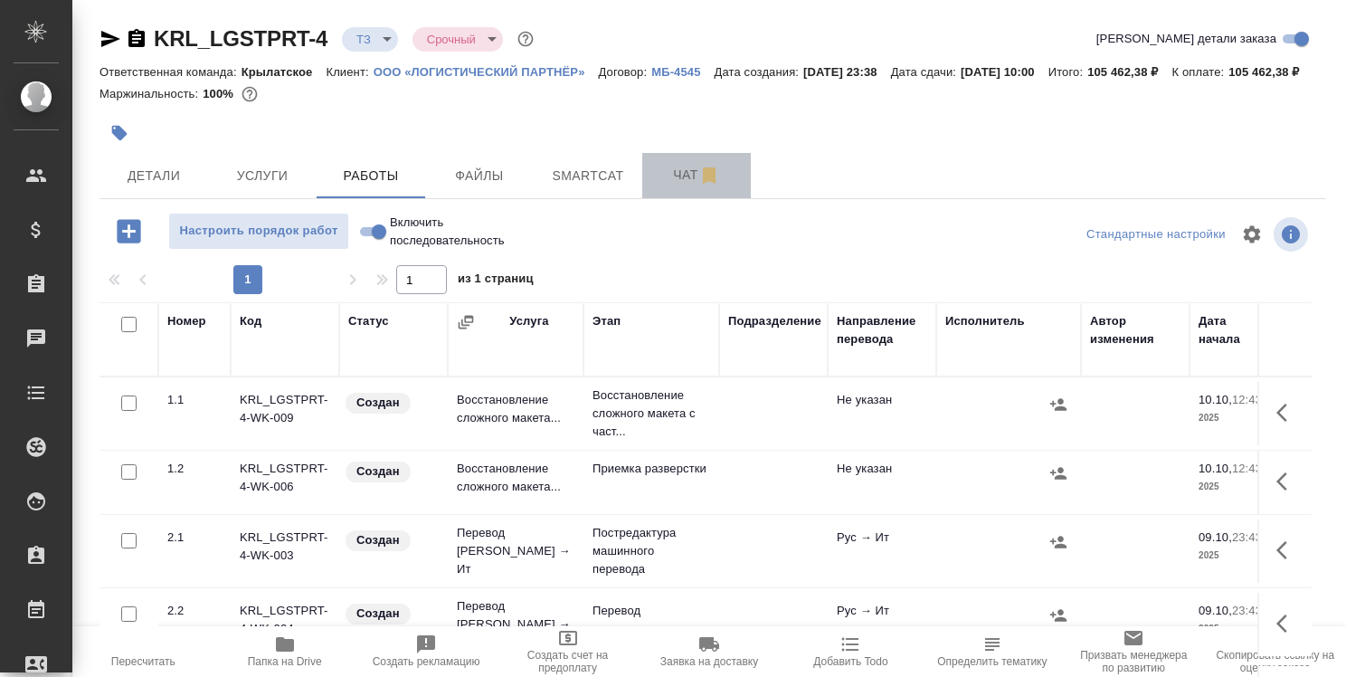
click at [688, 186] on span "Чат" at bounding box center [696, 175] width 87 height 23
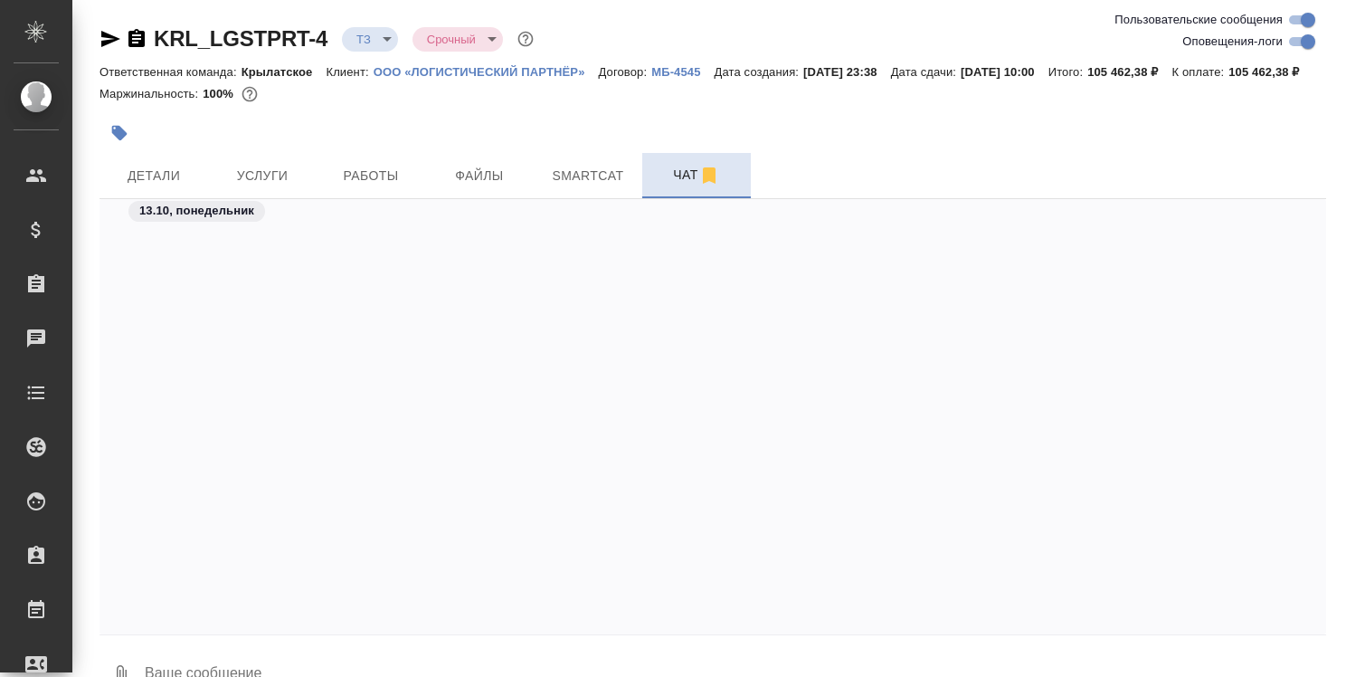
scroll to position [3049, 0]
